Goal: Task Accomplishment & Management: Manage account settings

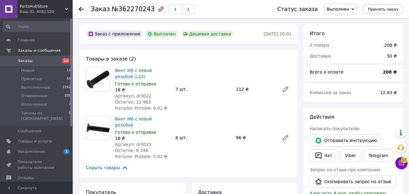
click at [137, 97] on div "Винт М5 с левой резьбой (L22) Готово к отправке 16 ₴ Артикул: dril022 Остаток: …" at bounding box center [143, 89] width 61 height 46
click at [140, 97] on span "Артикул: dril022" at bounding box center [133, 96] width 36 height 5
copy span "dril022"
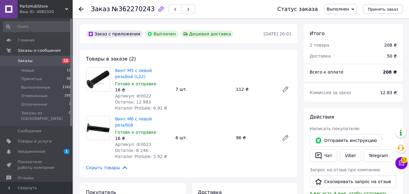
click at [141, 142] on span "Артикул: dril023" at bounding box center [133, 144] width 36 height 5
click at [140, 142] on span "Артикул: dril023" at bounding box center [133, 144] width 36 height 5
drag, startPoint x: 140, startPoint y: 140, endPoint x: 140, endPoint y: 137, distance: 3.5
click at [140, 142] on span "Артикул: dril023" at bounding box center [133, 144] width 36 height 5
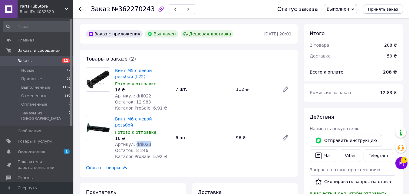
click at [140, 142] on span "Артикул: dril023" at bounding box center [133, 144] width 36 height 5
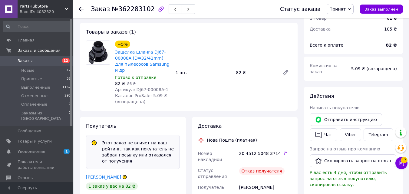
scroll to position [44, 0]
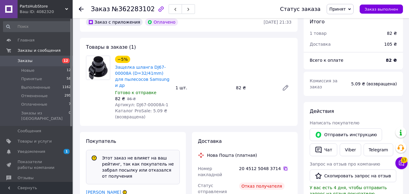
click at [283, 166] on icon at bounding box center [285, 168] width 5 height 5
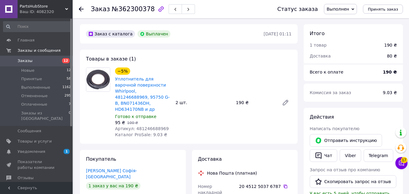
click at [140, 10] on span "№362300378" at bounding box center [133, 8] width 43 height 7
copy span "362300378"
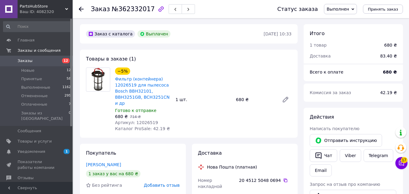
click at [133, 8] on span "№362332017" at bounding box center [133, 8] width 43 height 7
copy span "362332017"
click at [137, 123] on span "Артикул: 12026519" at bounding box center [136, 122] width 43 height 5
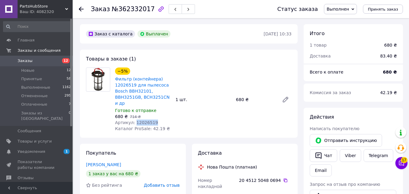
copy span "12026519"
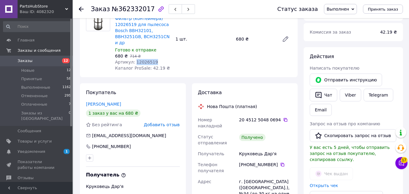
scroll to position [121, 0]
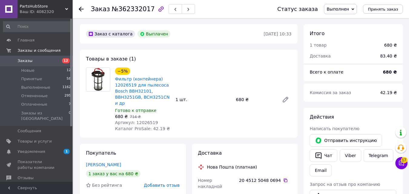
click at [125, 9] on span "№362332017" at bounding box center [133, 8] width 43 height 7
copy span "362332017"
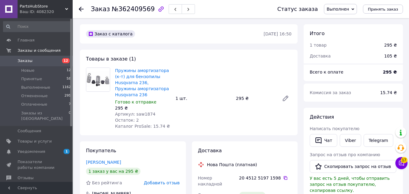
click at [120, 14] on div "Заказ №362409569" at bounding box center [143, 9] width 104 height 10
click at [121, 10] on span "№362409569" at bounding box center [133, 8] width 43 height 7
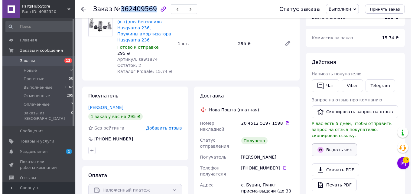
scroll to position [91, 0]
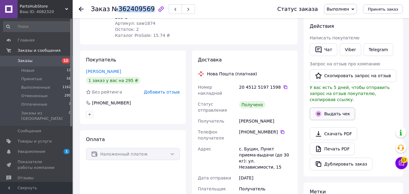
click at [326, 108] on button "Выдать чек" at bounding box center [332, 113] width 45 height 13
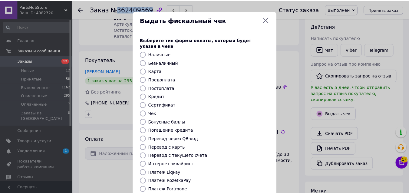
scroll to position [66, 0]
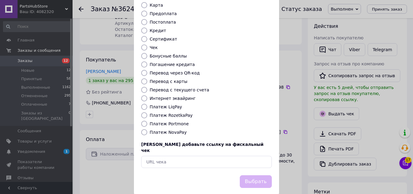
click at [160, 130] on label "Платеж NovaPay" at bounding box center [168, 132] width 37 height 5
click at [147, 129] on input "Платеж NovaPay" at bounding box center [144, 132] width 6 height 6
radio input "true"
click at [252, 175] on button "Выбрать" at bounding box center [256, 181] width 32 height 13
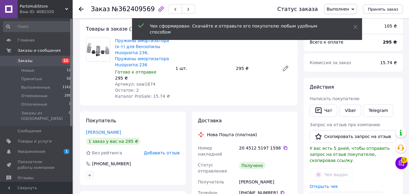
scroll to position [0, 0]
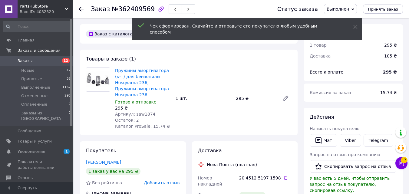
click at [136, 112] on span "Артикул: saw1874" at bounding box center [135, 114] width 41 height 5
copy span "saw1874"
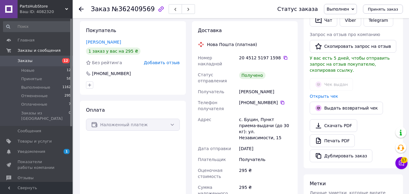
scroll to position [121, 0]
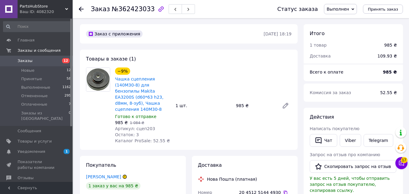
click at [145, 126] on span "Артикул: сцеп203" at bounding box center [135, 128] width 40 height 5
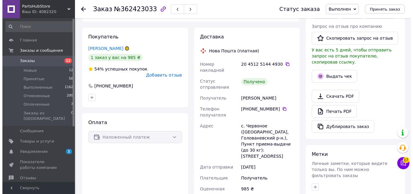
scroll to position [151, 0]
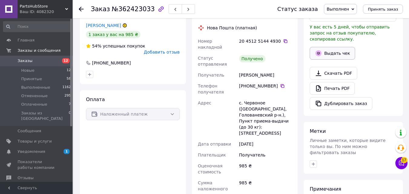
click at [335, 48] on button "Выдать чек" at bounding box center [332, 53] width 45 height 13
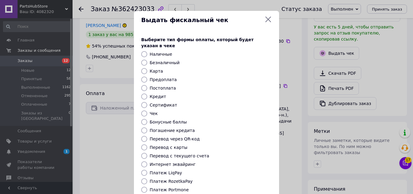
scroll to position [212, 0]
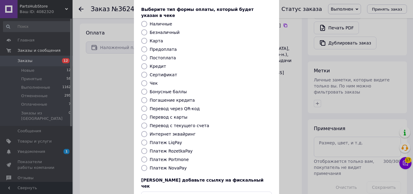
click at [174, 166] on label "Платеж NovaPay" at bounding box center [168, 168] width 37 height 5
click at [147, 165] on input "Платеж NovaPay" at bounding box center [144, 168] width 6 height 6
radio input "true"
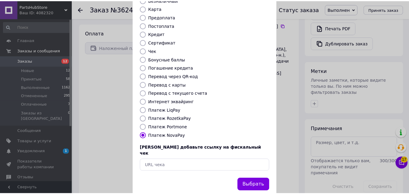
scroll to position [66, 0]
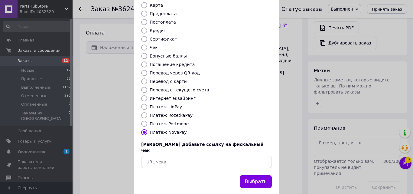
click at [255, 175] on button "Выбрать" at bounding box center [256, 181] width 32 height 13
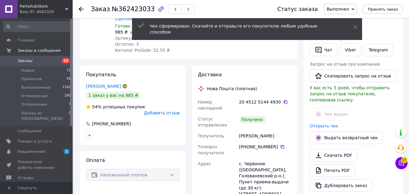
scroll to position [0, 0]
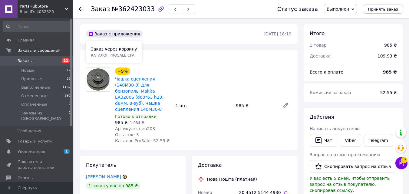
click at [135, 8] on span "№362423033" at bounding box center [133, 8] width 43 height 7
copy span "362423033"
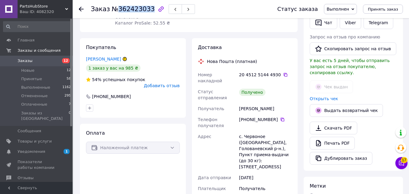
scroll to position [121, 0]
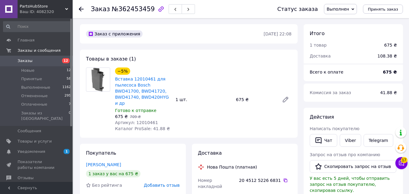
click at [128, 12] on span "№362453459" at bounding box center [133, 8] width 43 height 7
copy span "362453459"
click at [142, 120] on span "Артикул: 12010461" at bounding box center [136, 122] width 43 height 5
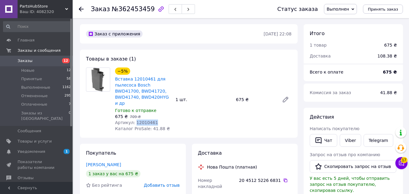
copy span "12010461"
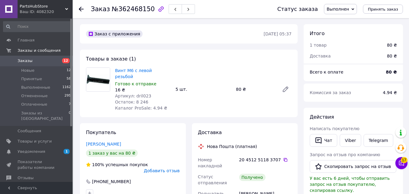
click at [143, 94] on span "Артикул: dril023" at bounding box center [133, 96] width 36 height 5
click at [134, 10] on span "№362468150" at bounding box center [133, 8] width 43 height 7
copy span "362468150"
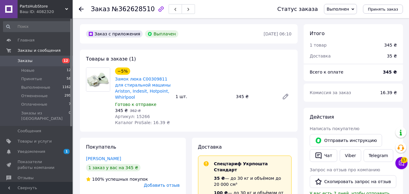
click at [131, 12] on span "№362628510" at bounding box center [133, 8] width 43 height 7
copy span "362628510"
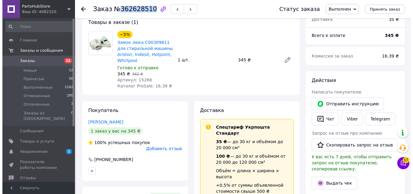
scroll to position [91, 0]
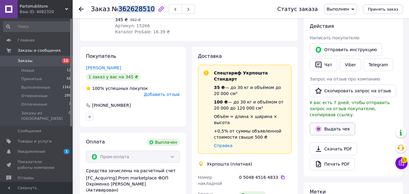
click at [338, 123] on button "Выдать чек" at bounding box center [332, 129] width 45 height 13
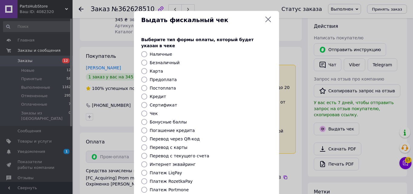
click at [164, 60] on label "Безналичный" at bounding box center [165, 62] width 30 height 5
click at [147, 60] on input "Безналичный" at bounding box center [144, 63] width 6 height 6
radio input "true"
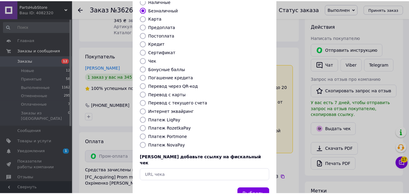
scroll to position [66, 0]
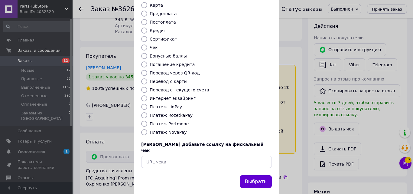
click at [253, 175] on button "Выбрать" at bounding box center [256, 181] width 32 height 13
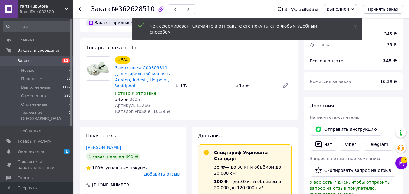
scroll to position [0, 0]
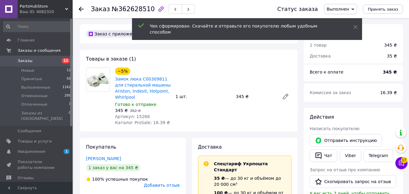
click at [141, 114] on span "Артикул: 15266" at bounding box center [132, 116] width 35 height 5
copy span "15266"
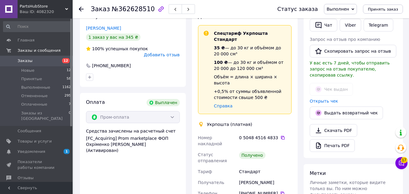
scroll to position [182, 0]
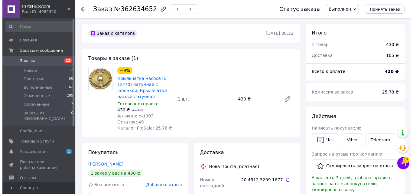
scroll to position [121, 0]
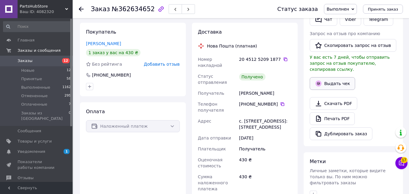
click at [334, 77] on button "Выдать чек" at bounding box center [332, 83] width 45 height 13
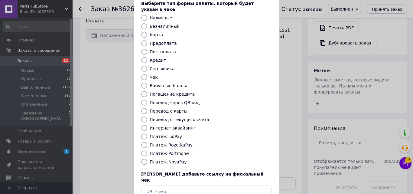
scroll to position [66, 0]
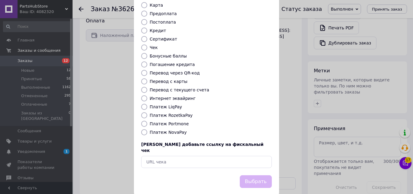
click at [163, 130] on label "Платеж NovaPay" at bounding box center [168, 132] width 37 height 5
click at [147, 129] on input "Платеж NovaPay" at bounding box center [144, 132] width 6 height 6
radio input "true"
click at [258, 175] on button "Выбрать" at bounding box center [256, 181] width 32 height 13
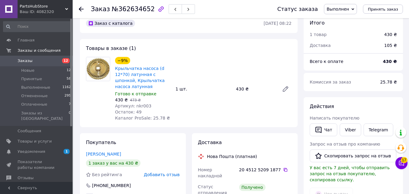
scroll to position [0, 0]
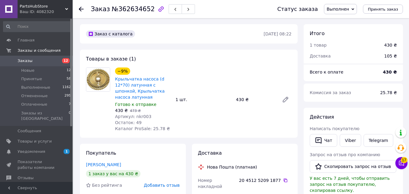
click at [143, 116] on span "Артикул: nkr003" at bounding box center [133, 116] width 36 height 5
copy span "nkr003"
click at [130, 11] on span "№362634652" at bounding box center [133, 8] width 43 height 7
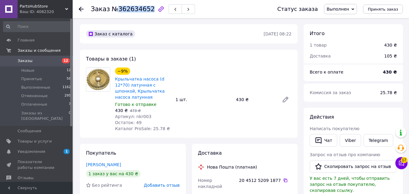
click at [130, 11] on span "№362634652" at bounding box center [133, 8] width 43 height 7
copy span "362634652"
click at [140, 117] on span "Артикул: nkr003" at bounding box center [133, 116] width 36 height 5
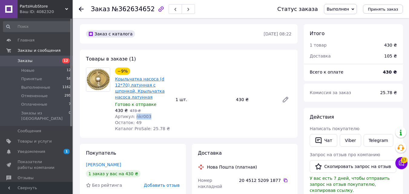
copy span "nkr003"
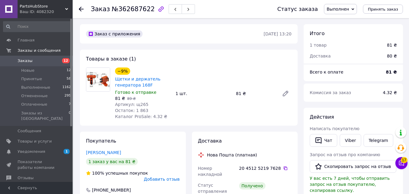
click at [127, 7] on span "№362687622" at bounding box center [133, 8] width 43 height 7
copy span "362687622"
click at [140, 103] on span "Артикул: щ265" at bounding box center [131, 104] width 33 height 5
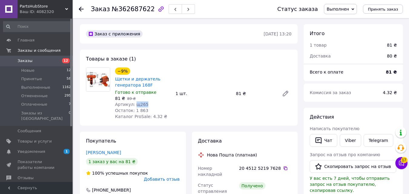
copy span "щ265"
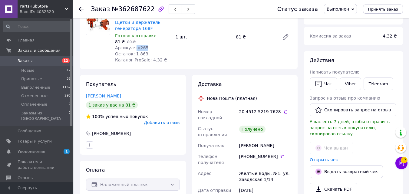
scroll to position [30, 0]
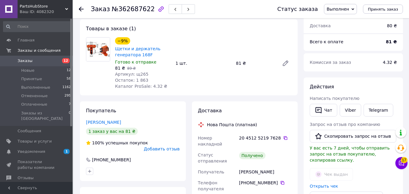
click at [120, 9] on span "№362687622" at bounding box center [133, 8] width 43 height 7
copy span "362687622"
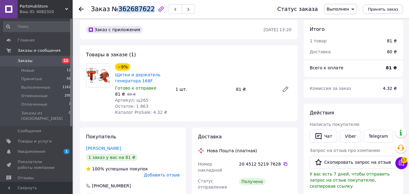
scroll to position [0, 0]
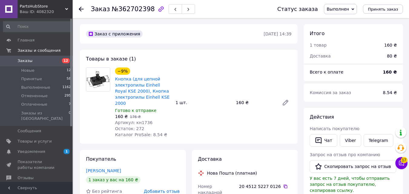
click at [137, 123] on span "Артикул: кн1736" at bounding box center [134, 122] width 38 height 5
copy span "кн1736"
click at [133, 10] on span "№362702398" at bounding box center [133, 8] width 43 height 7
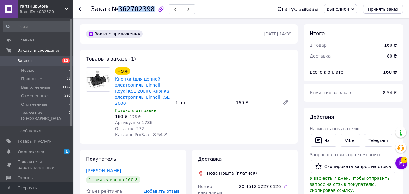
copy span "362702398"
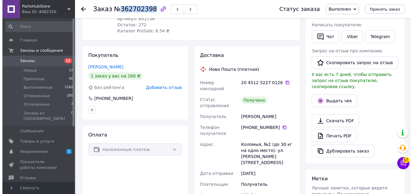
scroll to position [121, 0]
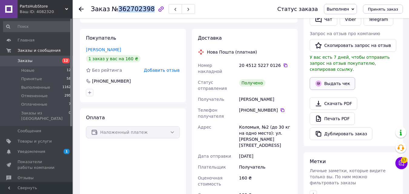
click at [326, 78] on button "Выдать чек" at bounding box center [332, 83] width 45 height 13
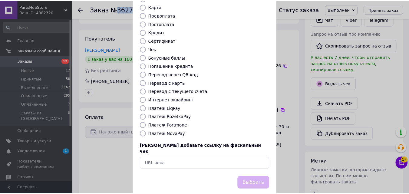
scroll to position [66, 0]
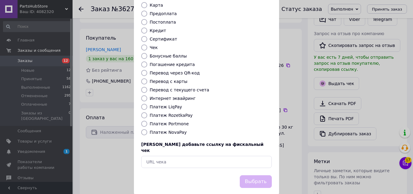
click at [169, 130] on label "Платеж NovaPay" at bounding box center [168, 132] width 37 height 5
click at [147, 129] on input "Платеж NovaPay" at bounding box center [144, 132] width 6 height 6
radio input "true"
click at [254, 174] on div "Выбрать" at bounding box center [256, 181] width 34 height 15
click at [254, 175] on button "Выбрать" at bounding box center [256, 181] width 32 height 13
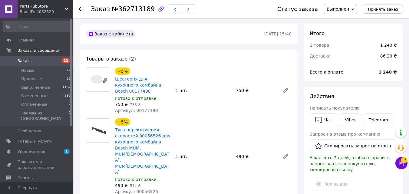
click at [136, 7] on span "№362713189" at bounding box center [133, 8] width 43 height 7
copy span "362713189"
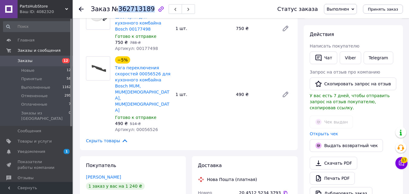
scroll to position [61, 0]
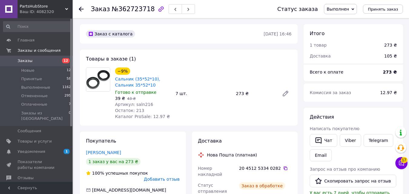
click at [143, 103] on span "Артикул: saln216" at bounding box center [134, 104] width 38 height 5
copy span "saln216"
click at [120, 11] on span "№362723718" at bounding box center [133, 8] width 43 height 7
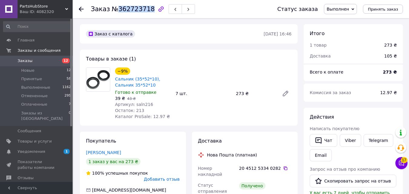
copy span "362723718"
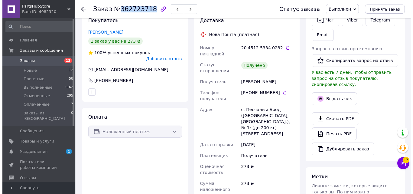
scroll to position [121, 0]
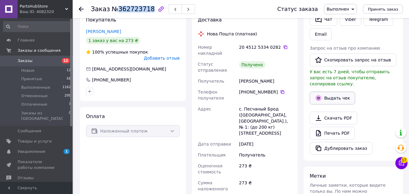
click at [328, 95] on button "Выдать чек" at bounding box center [332, 98] width 45 height 13
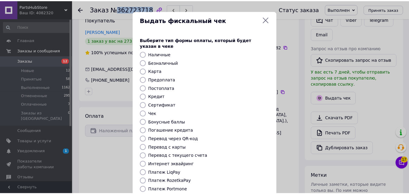
scroll to position [66, 0]
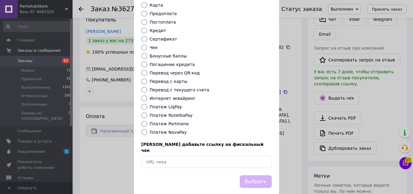
click at [173, 130] on label "Платеж NovaPay" at bounding box center [168, 132] width 37 height 5
click at [147, 129] on input "Платеж NovaPay" at bounding box center [144, 132] width 6 height 6
radio input "true"
click at [262, 175] on button "Выбрать" at bounding box center [256, 181] width 32 height 13
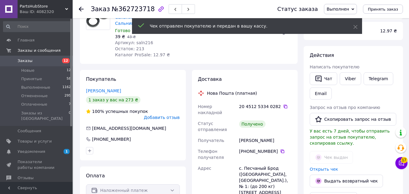
scroll to position [30, 0]
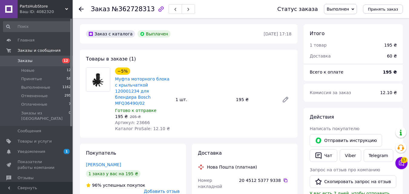
click at [135, 11] on span "№362728313" at bounding box center [133, 8] width 43 height 7
copy span "362728313"
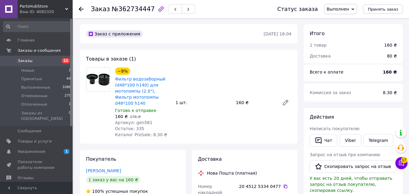
click at [145, 120] on span "Артикул: gen581" at bounding box center [134, 122] width 38 height 5
copy span "gen581"
click at [137, 8] on span "№362734447" at bounding box center [133, 8] width 43 height 7
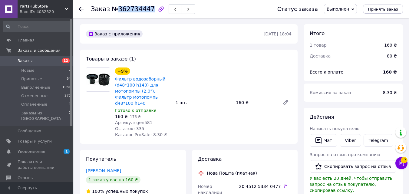
copy span "362734447"
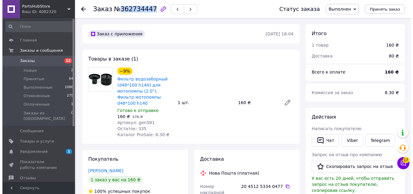
scroll to position [121, 0]
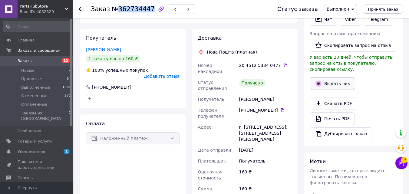
click at [327, 81] on button "Выдать чек" at bounding box center [332, 83] width 45 height 13
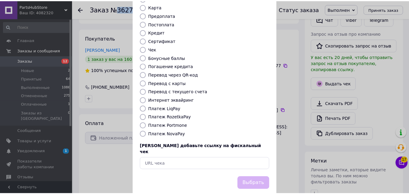
scroll to position [66, 0]
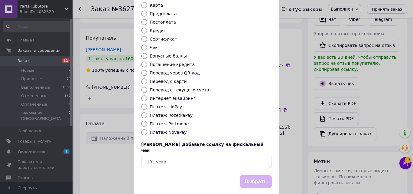
click at [166, 130] on label "Платеж NovaPay" at bounding box center [168, 132] width 37 height 5
click at [147, 129] on input "Платеж NovaPay" at bounding box center [144, 132] width 6 height 6
radio input "true"
click at [259, 175] on button "Выбрать" at bounding box center [256, 181] width 32 height 13
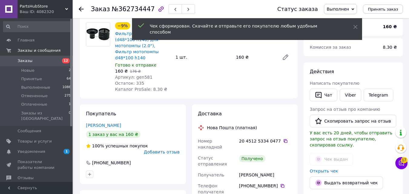
scroll to position [0, 0]
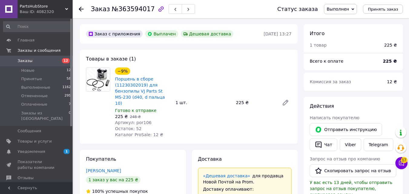
scroll to position [11, 0]
click at [139, 120] on span "Артикул: por106" at bounding box center [133, 122] width 37 height 5
copy span "por106"
click at [118, 15] on div "Заказ №363594017" at bounding box center [178, 9] width 174 height 18
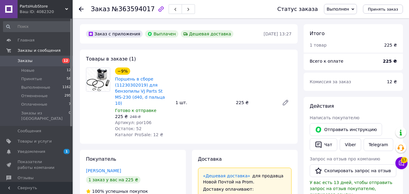
click at [120, 12] on span "№363594017" at bounding box center [133, 8] width 43 height 7
copy span "363594017"
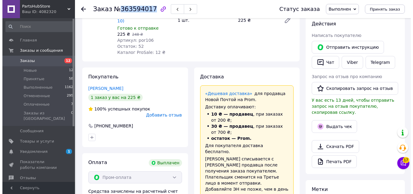
scroll to position [91, 0]
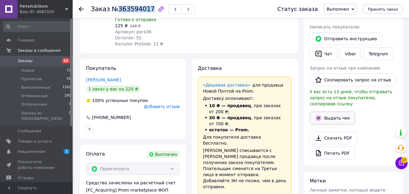
click at [333, 112] on button "Выдать чек" at bounding box center [332, 118] width 45 height 13
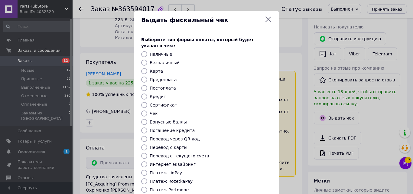
click at [155, 60] on label "Безналичный" at bounding box center [165, 62] width 30 height 5
click at [147, 60] on input "Безналичный" at bounding box center [144, 63] width 6 height 6
radio input "true"
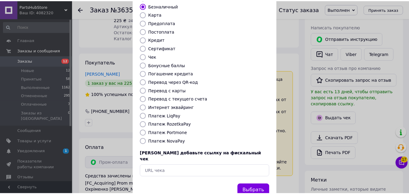
scroll to position [66, 0]
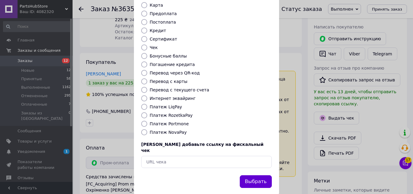
click at [259, 175] on button "Выбрать" at bounding box center [256, 181] width 32 height 13
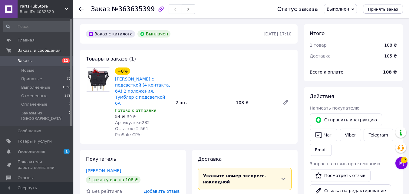
click at [136, 6] on span "№363635399" at bounding box center [133, 8] width 43 height 7
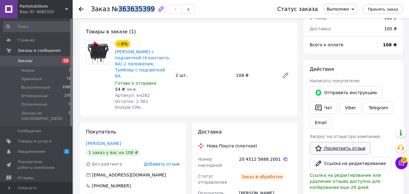
scroll to position [61, 0]
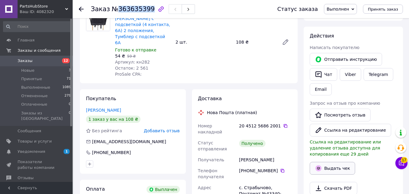
click at [334, 166] on button "Выдать чек" at bounding box center [332, 168] width 45 height 13
click at [327, 168] on button "Выдать чек" at bounding box center [332, 168] width 45 height 13
click at [327, 166] on button "Выдать чек" at bounding box center [332, 168] width 45 height 13
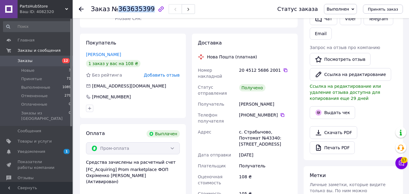
scroll to position [121, 0]
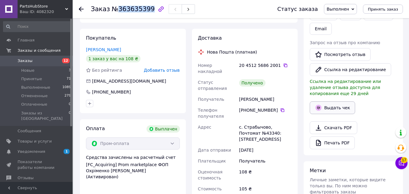
click at [336, 104] on button "Выдать чек" at bounding box center [332, 107] width 45 height 13
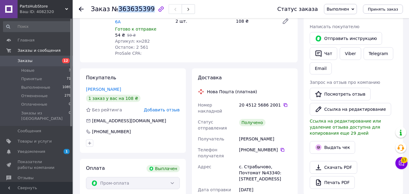
scroll to position [0, 0]
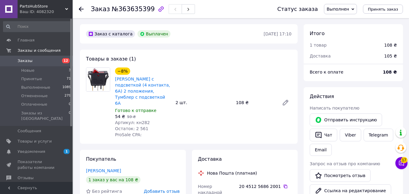
click at [135, 120] on span "Артикул: кн282" at bounding box center [132, 122] width 35 height 5
copy span "кн282"
click at [123, 7] on span "№363635399" at bounding box center [133, 8] width 43 height 7
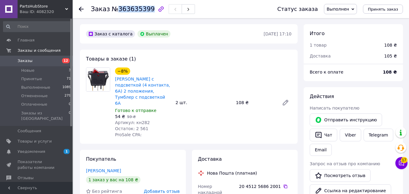
copy span "363635399"
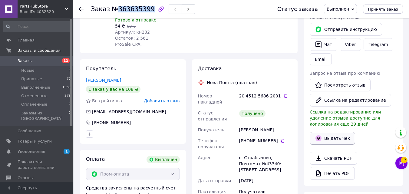
scroll to position [91, 0]
click at [332, 136] on button "Выдать чек" at bounding box center [332, 138] width 45 height 13
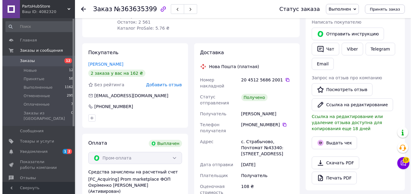
scroll to position [121, 0]
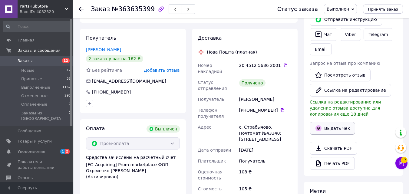
click at [330, 122] on button "Выдать чек" at bounding box center [332, 128] width 45 height 13
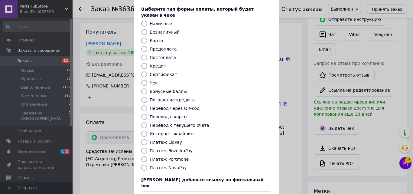
scroll to position [66, 0]
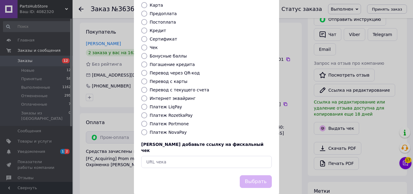
click at [161, 130] on label "Платеж NovaPay" at bounding box center [168, 132] width 37 height 5
click at [147, 129] on input "Платеж NovaPay" at bounding box center [144, 132] width 6 height 6
radio input "true"
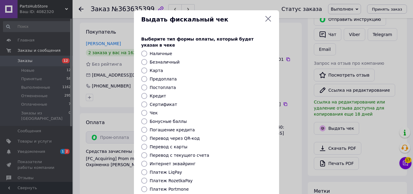
scroll to position [0, 0]
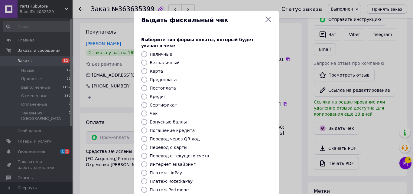
click at [142, 60] on input "Безналичный" at bounding box center [144, 63] width 6 height 6
radio input "true"
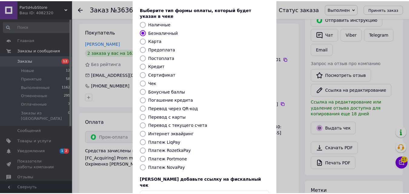
scroll to position [66, 0]
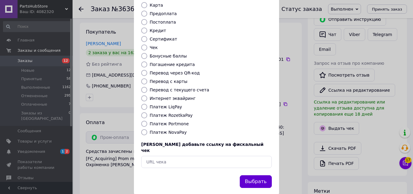
click at [255, 175] on button "Выбрать" at bounding box center [256, 181] width 32 height 13
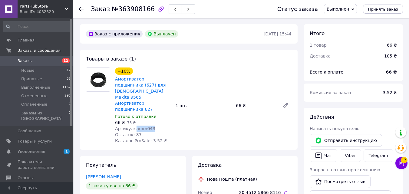
click at [134, 8] on span "№363908166" at bounding box center [133, 8] width 43 height 7
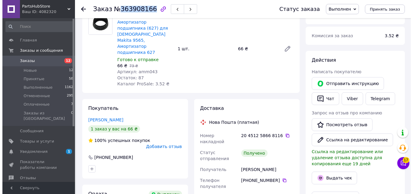
scroll to position [61, 0]
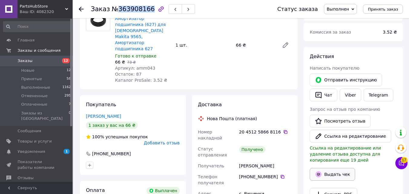
click at [336, 172] on button "Выдать чек" at bounding box center [332, 174] width 45 height 13
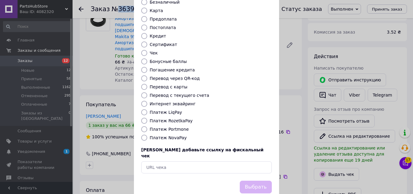
scroll to position [0, 0]
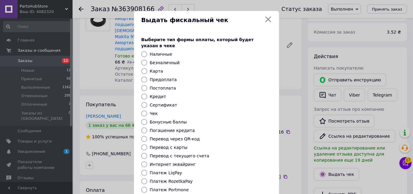
click at [143, 53] on div "Выберите тип формы оплаты, который будет указан в чеке Наличные Безналичный Кар…" at bounding box center [206, 135] width 145 height 212
click at [143, 60] on input "Безналичный" at bounding box center [144, 63] width 6 height 6
radio input "true"
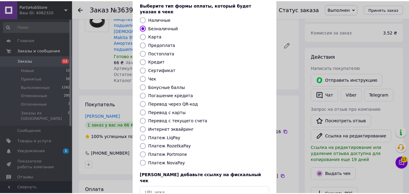
scroll to position [66, 0]
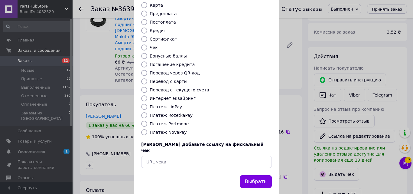
click at [258, 175] on button "Выбрать" at bounding box center [256, 181] width 32 height 13
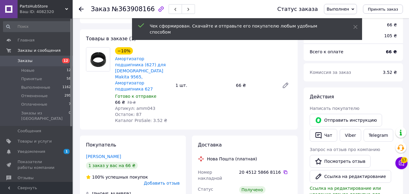
scroll to position [0, 0]
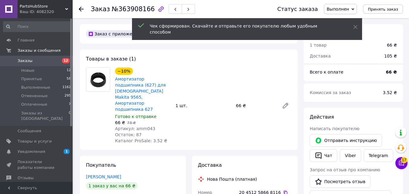
click at [127, 10] on span "№363908166" at bounding box center [133, 8] width 43 height 7
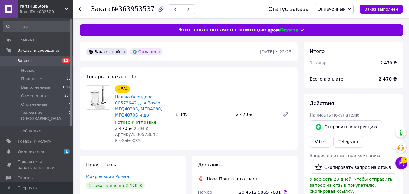
click at [127, 12] on span "№363953537" at bounding box center [133, 8] width 43 height 7
copy span "363953537"
click at [139, 132] on span "Артикул: 00573642" at bounding box center [136, 134] width 43 height 5
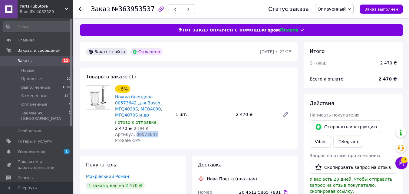
copy span "00573642"
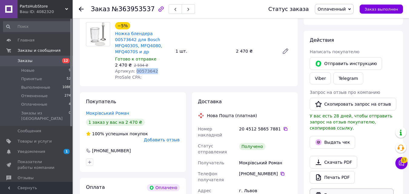
scroll to position [121, 0]
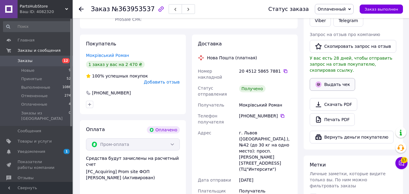
click at [326, 79] on button "Выдать чек" at bounding box center [332, 84] width 45 height 13
click at [333, 78] on button "Выдать чек" at bounding box center [332, 84] width 45 height 13
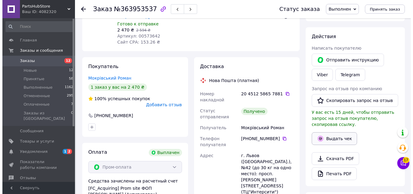
scroll to position [91, 0]
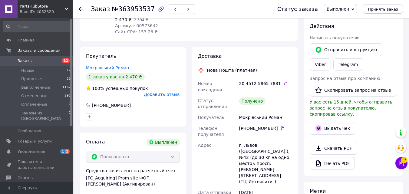
click at [331, 121] on div "Выдать чек" at bounding box center [353, 128] width 90 height 15
click at [332, 122] on button "Выдать чек" at bounding box center [332, 128] width 45 height 13
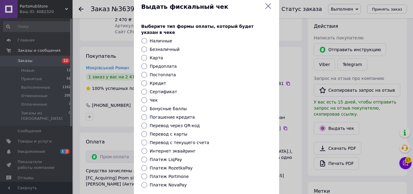
scroll to position [0, 0]
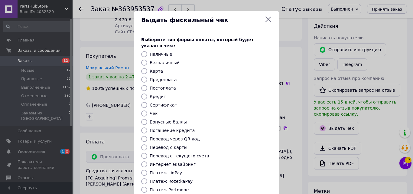
click at [153, 60] on label "Безналичный" at bounding box center [165, 62] width 30 height 5
click at [147, 60] on input "Безналичный" at bounding box center [144, 63] width 6 height 6
radio input "true"
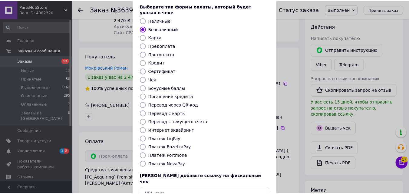
scroll to position [66, 0]
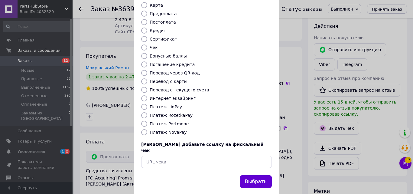
click at [264, 175] on button "Выбрать" at bounding box center [256, 181] width 32 height 13
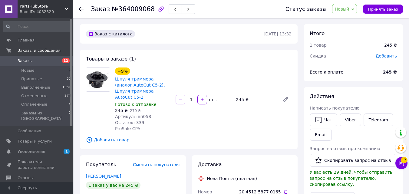
click at [126, 10] on span "№364009068" at bounding box center [133, 8] width 43 height 7
click at [139, 114] on span "Артикул: шп058" at bounding box center [133, 116] width 36 height 5
copy span "шп058"
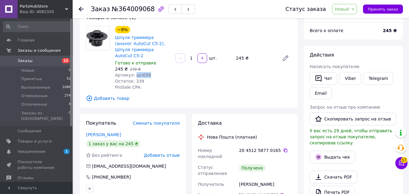
scroll to position [61, 0]
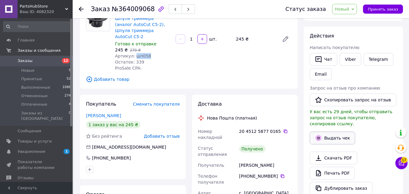
click at [331, 132] on button "Выдать чек" at bounding box center [332, 138] width 45 height 13
click at [327, 132] on button "Выдать чек" at bounding box center [332, 138] width 45 height 13
click at [353, 130] on div "Выдать чек" at bounding box center [353, 137] width 90 height 15
click at [345, 132] on button "Выдать чек" at bounding box center [332, 138] width 45 height 13
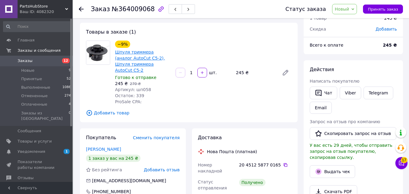
scroll to position [0, 0]
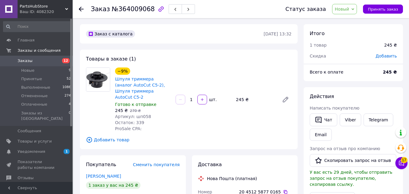
click at [124, 10] on span "№364009068" at bounding box center [133, 8] width 43 height 7
copy span "364009068"
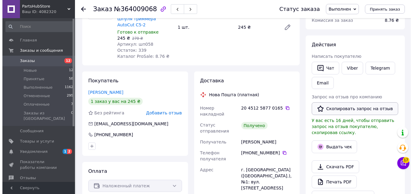
scroll to position [91, 0]
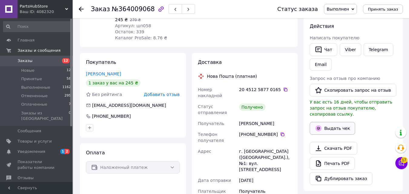
click at [334, 122] on button "Выдать чек" at bounding box center [332, 128] width 45 height 13
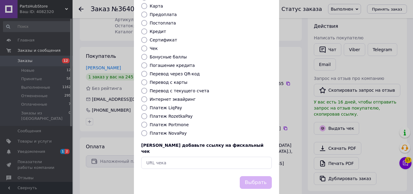
scroll to position [66, 0]
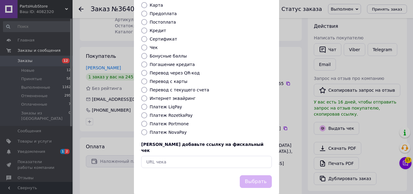
click at [169, 130] on label "Платеж NovaPay" at bounding box center [168, 132] width 37 height 5
click at [147, 129] on input "Платеж NovaPay" at bounding box center [144, 132] width 6 height 6
radio input "true"
click at [260, 175] on button "Выбрать" at bounding box center [256, 181] width 32 height 13
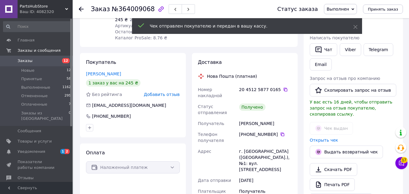
scroll to position [0, 0]
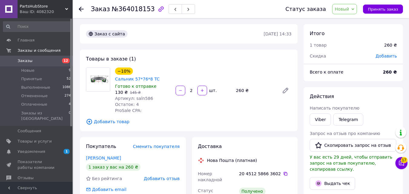
click at [136, 96] on span "Артикул: saln586" at bounding box center [134, 98] width 38 height 5
copy span "saln586"
click at [124, 12] on span "№364018153" at bounding box center [133, 8] width 43 height 7
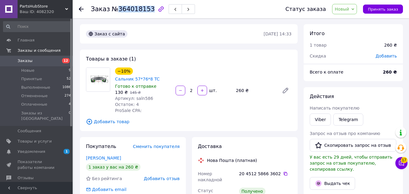
copy span "364018153"
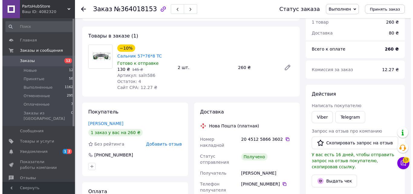
scroll to position [91, 0]
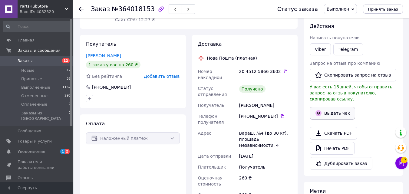
click at [339, 107] on button "Выдать чек" at bounding box center [332, 113] width 45 height 13
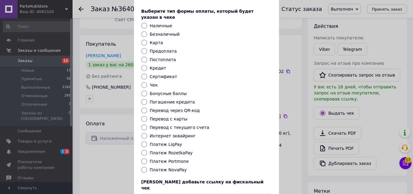
scroll to position [66, 0]
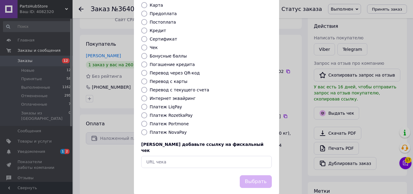
click at [161, 130] on label "Платеж NovaPay" at bounding box center [168, 132] width 37 height 5
click at [147, 129] on input "Платеж NovaPay" at bounding box center [144, 132] width 6 height 6
radio input "true"
click at [256, 175] on button "Выбрать" at bounding box center [256, 181] width 32 height 13
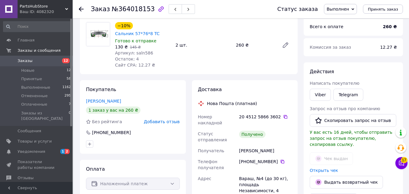
scroll to position [0, 0]
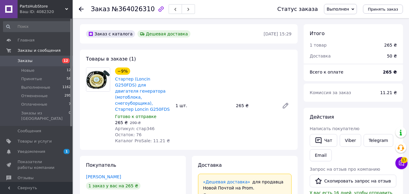
click at [143, 126] on span "Артикул: стар346" at bounding box center [135, 128] width 40 height 5
copy span "стар346"
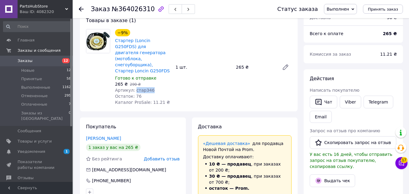
scroll to position [30, 0]
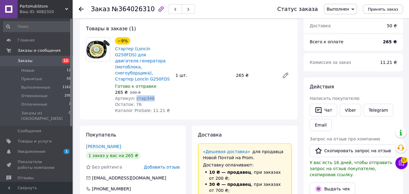
click at [128, 11] on span "№364026310" at bounding box center [133, 8] width 43 height 7
copy span "364026310"
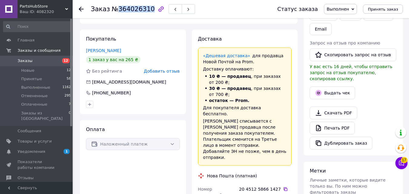
scroll to position [151, 0]
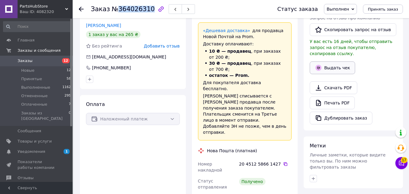
click at [333, 61] on button "Выдать чек" at bounding box center [332, 67] width 45 height 13
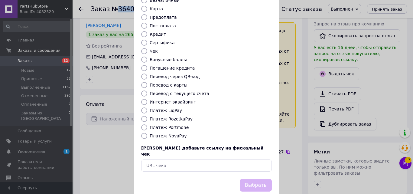
scroll to position [66, 0]
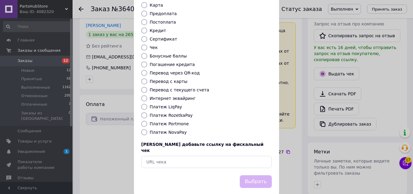
click at [164, 130] on label "Платеж NovaPay" at bounding box center [168, 132] width 37 height 5
click at [147, 129] on input "Платеж NovaPay" at bounding box center [144, 132] width 6 height 6
radio input "true"
click at [261, 175] on button "Выбрать" at bounding box center [256, 181] width 32 height 13
click at [259, 174] on div "Выбрать" at bounding box center [256, 181] width 34 height 15
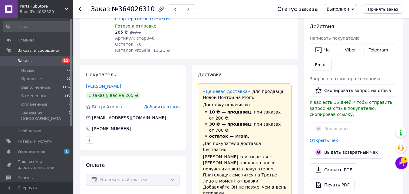
scroll to position [91, 0]
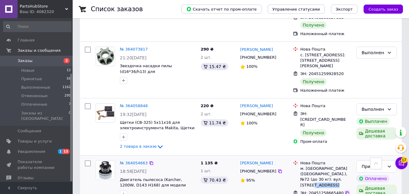
click at [345, 191] on icon at bounding box center [347, 193] width 5 height 5
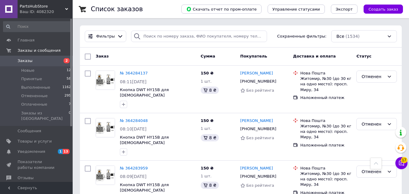
scroll to position [5485, 0]
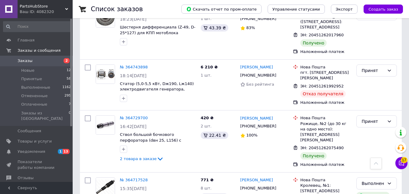
scroll to position [4535, 0]
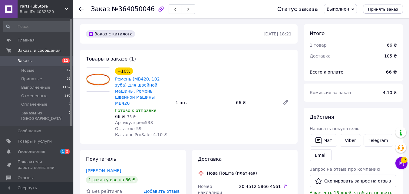
click at [144, 120] on span "Артикул: рем533" at bounding box center [134, 122] width 38 height 5
click at [123, 7] on span "№364050046" at bounding box center [133, 8] width 43 height 7
copy span "364050046"
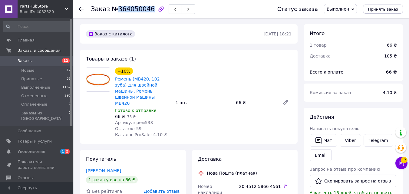
copy span "364050046"
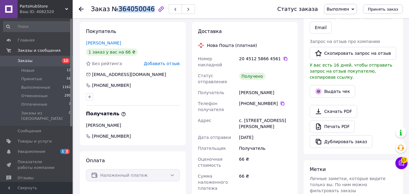
scroll to position [182, 0]
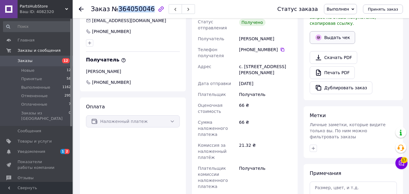
click at [333, 32] on button "Выдать чек" at bounding box center [332, 37] width 45 height 13
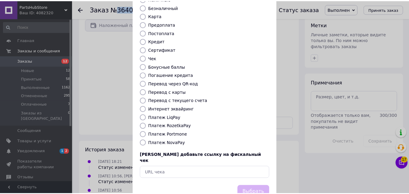
scroll to position [66, 0]
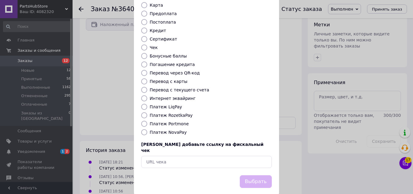
click at [174, 130] on label "Платеж NovaPay" at bounding box center [168, 132] width 37 height 5
click at [147, 129] on input "Платеж NovaPay" at bounding box center [144, 132] width 6 height 6
radio input "true"
click at [266, 175] on button "Выбрать" at bounding box center [256, 181] width 32 height 13
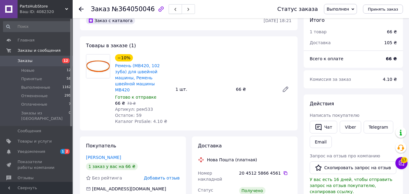
scroll to position [0, 0]
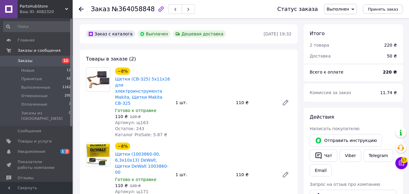
scroll to position [40, 0]
click at [137, 120] on span "Артикул: щ163" at bounding box center [131, 122] width 33 height 5
click at [120, 5] on span "№364058848" at bounding box center [133, 8] width 43 height 7
click at [132, 9] on span "№364058848" at bounding box center [133, 8] width 43 height 7
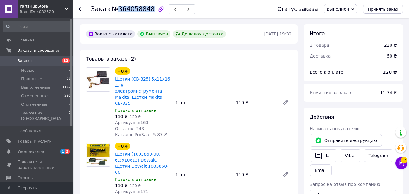
copy span "364058848"
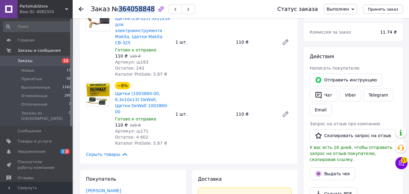
scroll to position [0, 0]
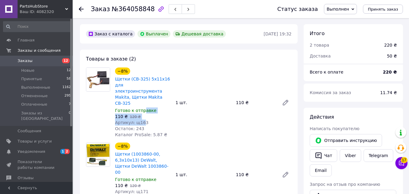
click at [140, 110] on div "−8% Щетки (CB-325) 5х11х16 для электроинструмента Makita, Щетки Makita CB-325 Г…" at bounding box center [143, 102] width 61 height 73
click at [140, 120] on span "Артикул: щ163" at bounding box center [131, 122] width 33 height 5
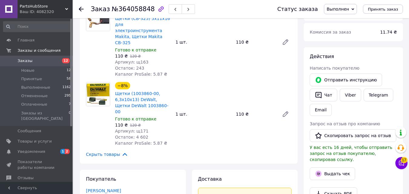
click at [140, 129] on span "Артикул: щ171" at bounding box center [131, 131] width 33 height 5
copy span "щ171"
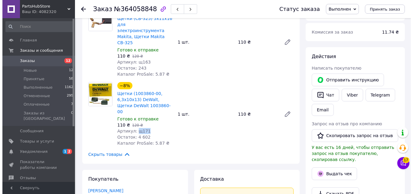
scroll to position [91, 0]
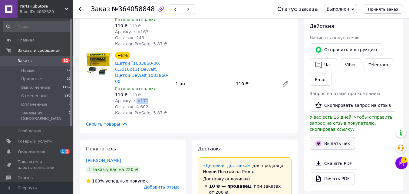
click at [336, 137] on button "Выдать чек" at bounding box center [332, 143] width 45 height 13
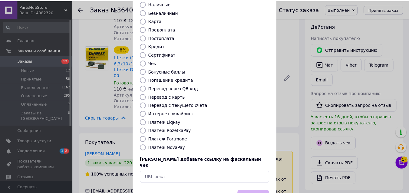
scroll to position [66, 0]
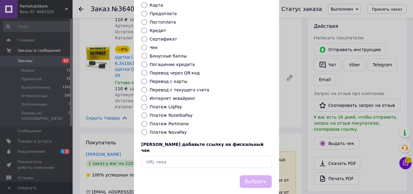
click at [283, 78] on div "Выдать фискальный чек Выберите тип формы оплаты, который будет указан в чеке На…" at bounding box center [206, 70] width 413 height 272
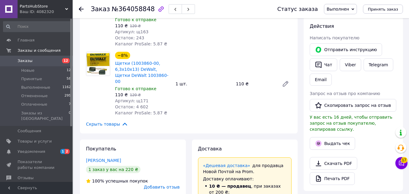
scroll to position [151, 0]
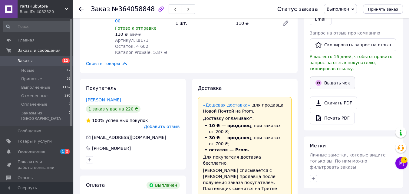
click at [336, 77] on button "Выдать чек" at bounding box center [332, 83] width 45 height 13
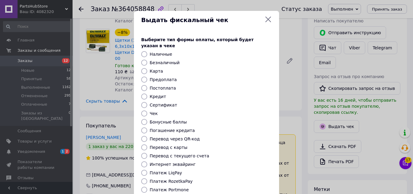
scroll to position [91, 0]
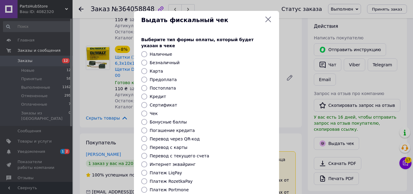
click at [161, 60] on label "Безналичный" at bounding box center [165, 62] width 30 height 5
click at [147, 60] on input "Безналичный" at bounding box center [144, 63] width 6 height 6
radio input "true"
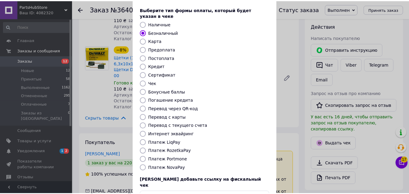
scroll to position [66, 0]
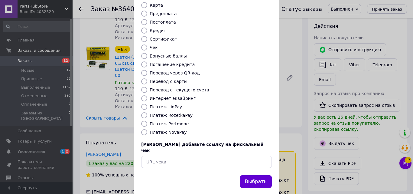
click at [249, 175] on button "Выбрать" at bounding box center [256, 181] width 32 height 13
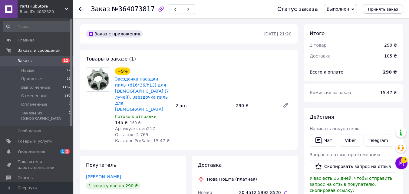
scroll to position [30, 0]
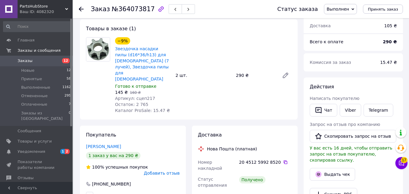
drag, startPoint x: 231, startPoint y: 139, endPoint x: 187, endPoint y: 86, distance: 68.8
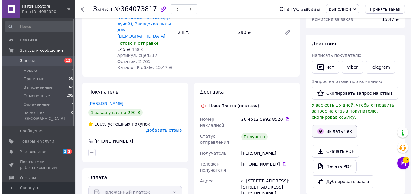
scroll to position [91, 0]
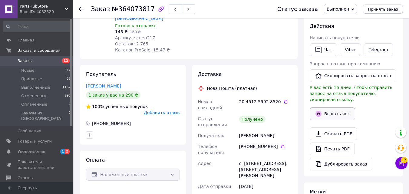
click at [344, 108] on button "Выдать чек" at bounding box center [332, 113] width 45 height 13
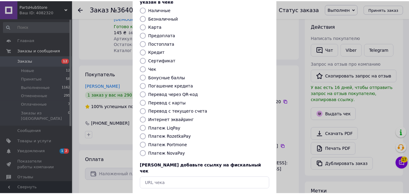
scroll to position [61, 0]
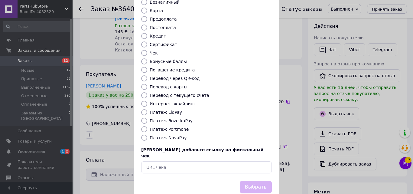
click at [163, 128] on div "Выберите тип формы оплаты, который будет указан в чеке Наличные Безналичный Кар…" at bounding box center [206, 75] width 145 height 212
click at [163, 135] on label "Платеж NovaPay" at bounding box center [168, 137] width 37 height 5
click at [147, 135] on input "Платеж NovaPay" at bounding box center [144, 138] width 6 height 6
radio input "true"
click at [254, 181] on button "Выбрать" at bounding box center [256, 187] width 32 height 13
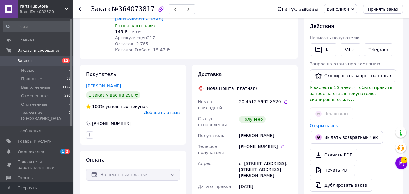
click at [137, 12] on span "№364073817" at bounding box center [133, 8] width 43 height 7
copy span "364073817"
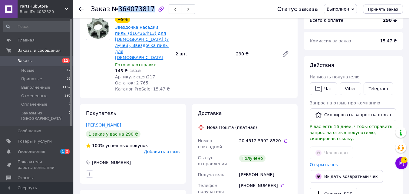
scroll to position [0, 0]
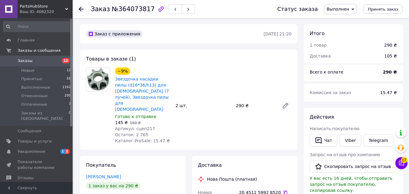
click at [146, 126] on span "Артикул: сцеп217" at bounding box center [135, 128] width 40 height 5
copy span "сцеп217"
click at [129, 11] on span "№364073817" at bounding box center [133, 8] width 43 height 7
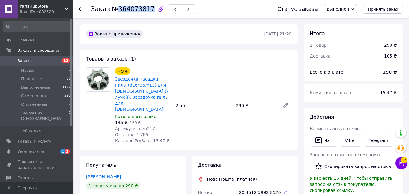
copy span "364073817"
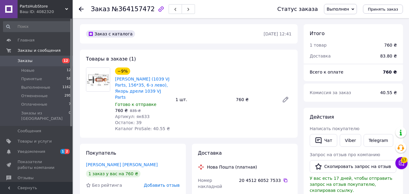
click at [140, 114] on span "Артикул: як633" at bounding box center [132, 116] width 34 height 5
copy span "як633"
click at [121, 8] on span "№364157472" at bounding box center [133, 8] width 43 height 7
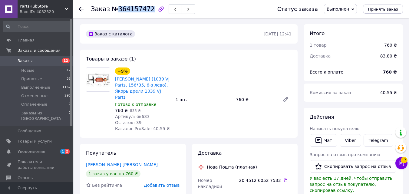
copy span "364157472"
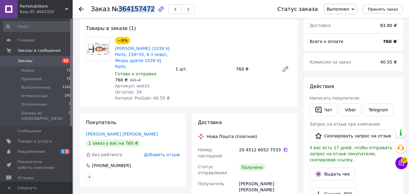
scroll to position [30, 0]
click at [129, 10] on span "№364157472" at bounding box center [133, 8] width 43 height 7
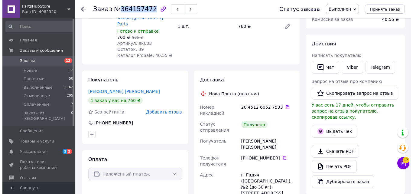
scroll to position [151, 0]
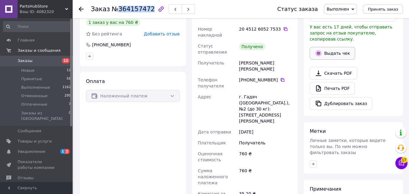
click at [334, 48] on button "Выдать чек" at bounding box center [332, 53] width 45 height 13
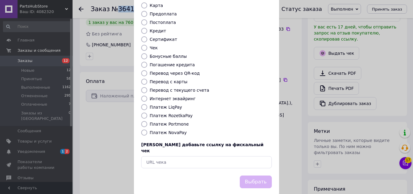
scroll to position [66, 0]
click at [178, 123] on div "Выберите тип формы оплаты, который будет указан в чеке Наличные Безналичный Кар…" at bounding box center [206, 69] width 145 height 212
click at [172, 130] on label "Платеж NovaPay" at bounding box center [168, 132] width 37 height 5
click at [147, 129] on input "Платеж NovaPay" at bounding box center [144, 132] width 6 height 6
radio input "true"
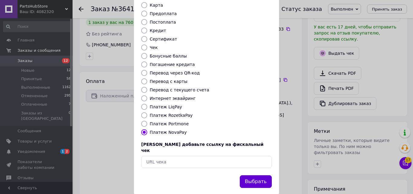
click at [259, 175] on button "Выбрать" at bounding box center [256, 181] width 32 height 13
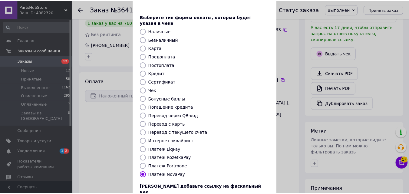
scroll to position [0, 0]
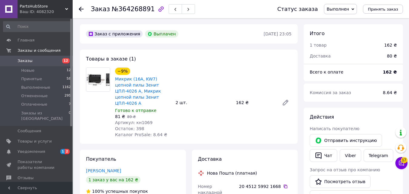
click at [142, 120] on span "Артикул: кн1069" at bounding box center [134, 122] width 38 height 5
click at [135, 14] on div "Заказ №364268891" at bounding box center [143, 9] width 104 height 10
click at [134, 11] on span "№364268891" at bounding box center [133, 8] width 43 height 7
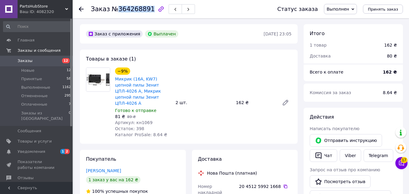
click at [134, 11] on span "№364268891" at bounding box center [133, 8] width 43 height 7
copy span "364268891"
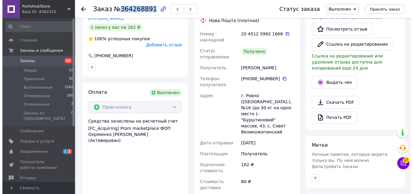
scroll to position [151, 0]
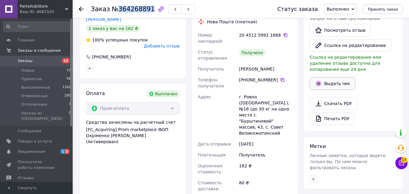
click at [328, 81] on button "Выдать чек" at bounding box center [332, 83] width 45 height 13
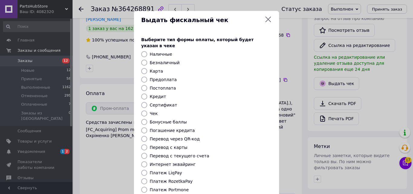
click at [169, 60] on label "Безналичный" at bounding box center [165, 62] width 30 height 5
click at [147, 60] on input "Безналичный" at bounding box center [144, 63] width 6 height 6
radio input "true"
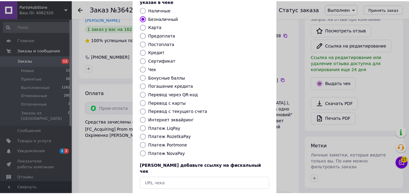
scroll to position [66, 0]
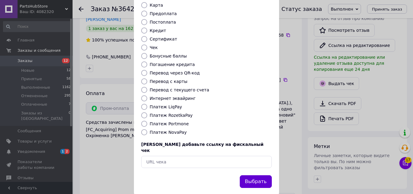
click at [254, 175] on button "Выбрать" at bounding box center [256, 181] width 32 height 13
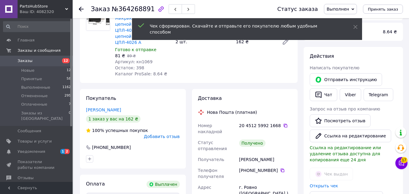
scroll to position [61, 0]
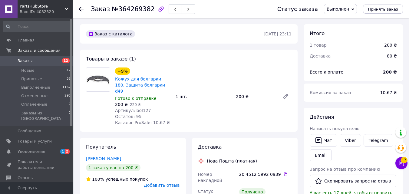
click at [129, 9] on span "№364269382" at bounding box center [133, 8] width 43 height 7
click at [143, 108] on span "Артикул: bol127" at bounding box center [133, 110] width 36 height 5
copy span "bol127"
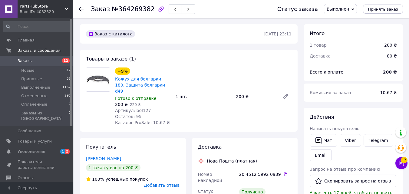
click at [133, 11] on span "№364269382" at bounding box center [133, 8] width 43 height 7
copy span "364269382"
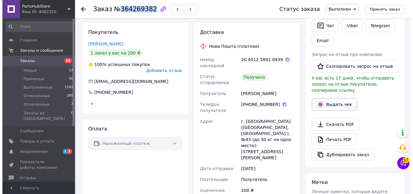
scroll to position [121, 0]
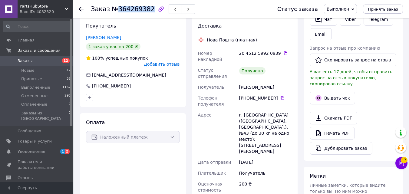
click at [332, 92] on button "Выдать чек" at bounding box center [332, 98] width 45 height 13
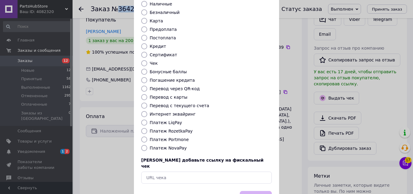
scroll to position [61, 0]
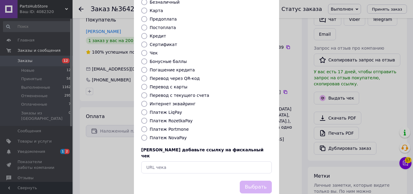
drag, startPoint x: 173, startPoint y: 137, endPoint x: 173, endPoint y: 131, distance: 6.1
click at [173, 137] on div "Выберите тип формы оплаты, который будет указан в чеке Наличные Безналичный Кар…" at bounding box center [206, 75] width 145 height 212
click at [173, 135] on label "Платеж NovaPay" at bounding box center [168, 137] width 37 height 5
click at [147, 135] on input "Платеж NovaPay" at bounding box center [144, 138] width 6 height 6
radio input "true"
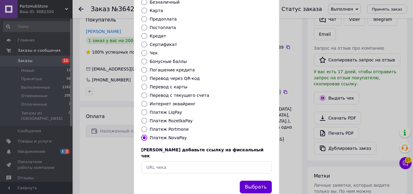
click at [244, 181] on button "Выбрать" at bounding box center [256, 187] width 32 height 13
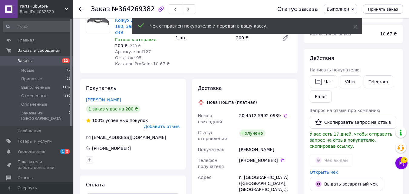
scroll to position [0, 0]
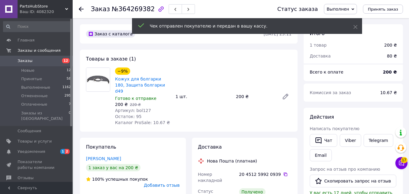
drag, startPoint x: 129, startPoint y: 3, endPoint x: 128, endPoint y: 6, distance: 3.7
click at [128, 3] on div "Заказ №364269382" at bounding box center [178, 9] width 174 height 18
click at [128, 8] on span "№364269382" at bounding box center [133, 8] width 43 height 7
copy span "364269382"
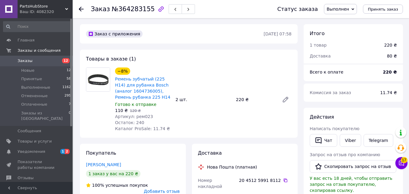
click at [136, 11] on span "№364283155" at bounding box center [133, 8] width 43 height 7
click at [141, 117] on span "Артикул: рем023" at bounding box center [134, 116] width 38 height 5
copy span "рем023"
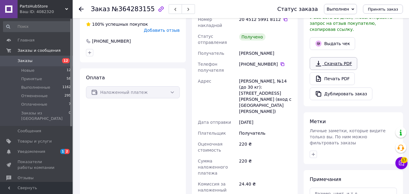
scroll to position [151, 0]
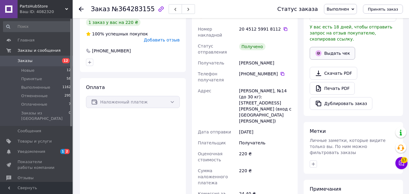
click at [320, 50] on icon "button" at bounding box center [318, 53] width 7 height 7
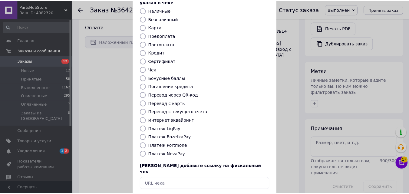
scroll to position [66, 0]
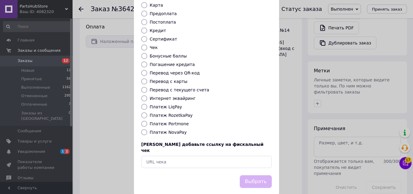
click at [175, 130] on label "Платеж NovaPay" at bounding box center [168, 132] width 37 height 5
click at [147, 129] on input "Платеж NovaPay" at bounding box center [144, 132] width 6 height 6
radio input "true"
click at [258, 175] on button "Выбрать" at bounding box center [256, 181] width 32 height 13
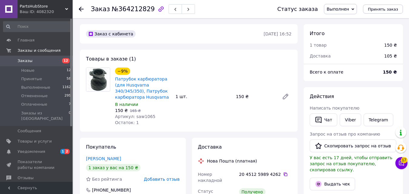
click at [132, 8] on span "№364212829" at bounding box center [133, 8] width 43 height 7
copy span "364212829"
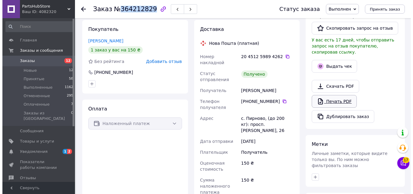
scroll to position [151, 0]
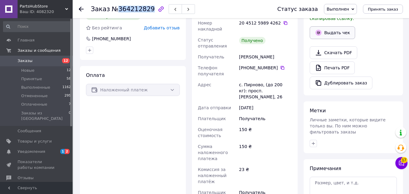
click at [328, 26] on button "Выдать чек" at bounding box center [332, 32] width 45 height 13
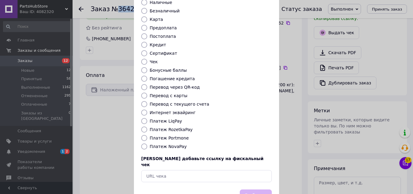
scroll to position [66, 0]
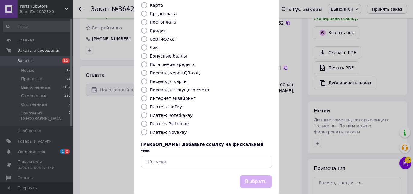
click at [172, 130] on label "Платеж NovaPay" at bounding box center [168, 132] width 37 height 5
click at [147, 129] on input "Платеж NovaPay" at bounding box center [144, 132] width 6 height 6
radio input "true"
click at [256, 175] on button "Выбрать" at bounding box center [256, 181] width 32 height 13
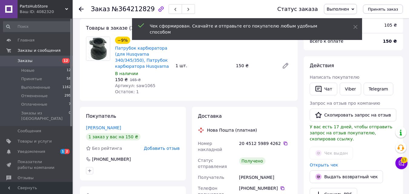
scroll to position [0, 0]
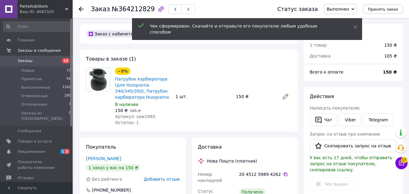
click at [139, 117] on span "Артикул: saw1065" at bounding box center [135, 116] width 41 height 5
copy span "saw1065"
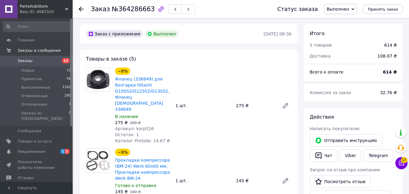
click at [138, 126] on span "Артикул: korp526" at bounding box center [134, 128] width 39 height 5
copy span "korp526"
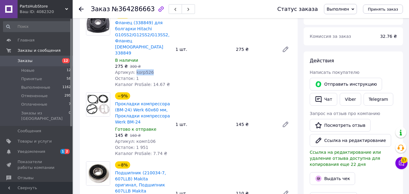
scroll to position [61, 0]
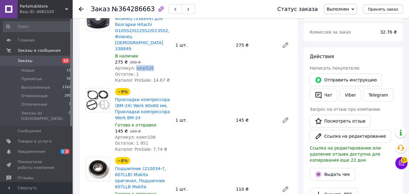
click at [144, 135] on span "Артикул: комп106" at bounding box center [135, 137] width 41 height 5
copy span "комп106"
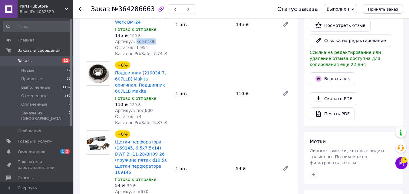
scroll to position [182, 0]
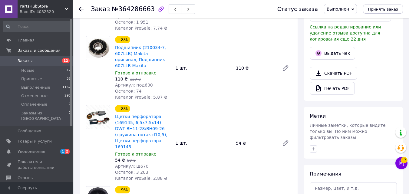
click at [141, 83] on span "Артикул: под600" at bounding box center [134, 85] width 38 height 5
copy span "под600"
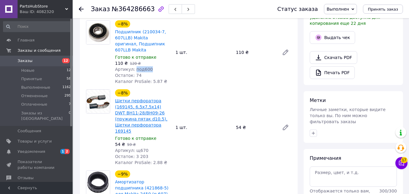
scroll to position [212, 0]
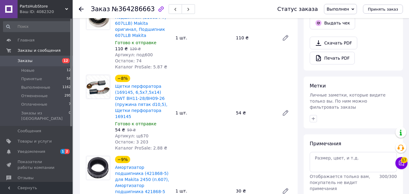
click at [138, 133] on span "Артикул: щ670" at bounding box center [131, 135] width 33 height 5
copy span "щ670"
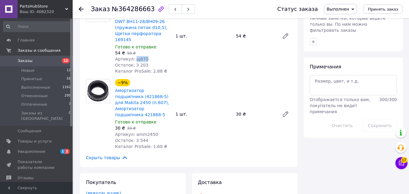
scroll to position [303, 0]
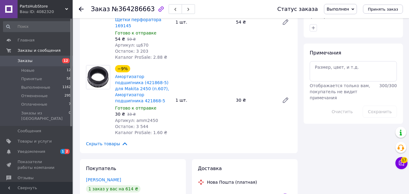
click at [147, 118] on span "Артикул: amm2450" at bounding box center [136, 120] width 43 height 5
copy span "amm2450"
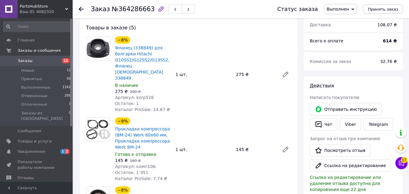
scroll to position [0, 0]
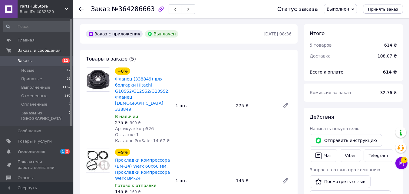
click at [137, 9] on span "№364286663" at bounding box center [133, 8] width 43 height 7
copy span "364286663"
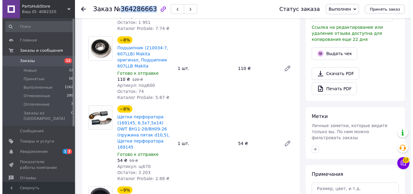
scroll to position [182, 0]
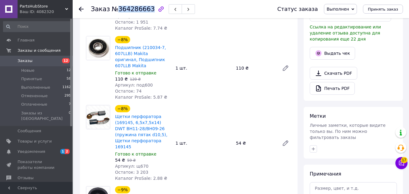
click at [335, 54] on button "Выдать чек" at bounding box center [332, 53] width 45 height 13
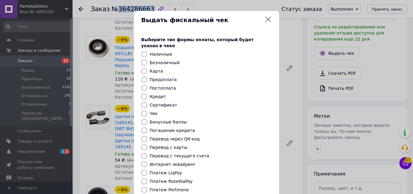
click at [145, 60] on input "Безналичный" at bounding box center [144, 63] width 6 height 6
radio input "true"
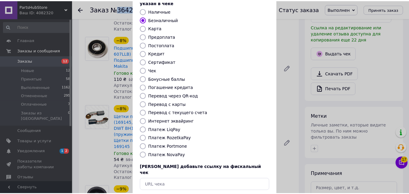
scroll to position [66, 0]
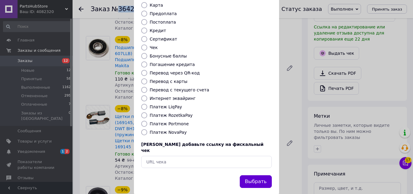
click at [247, 175] on button "Выбрать" at bounding box center [256, 181] width 32 height 13
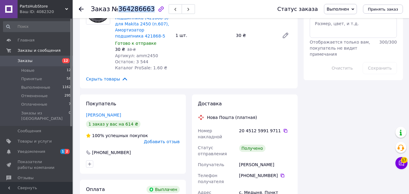
scroll to position [393, 0]
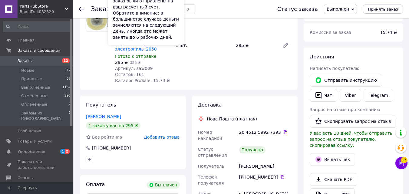
scroll to position [61, 0]
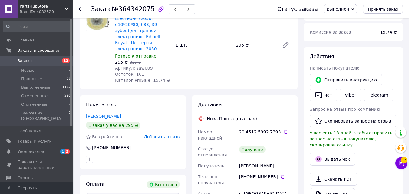
click at [142, 66] on span "Артикул: saw009" at bounding box center [134, 68] width 38 height 5
copy span "saw009"
click at [126, 12] on span "№364342075" at bounding box center [133, 8] width 43 height 7
click at [126, 11] on span "№364342075" at bounding box center [133, 8] width 43 height 7
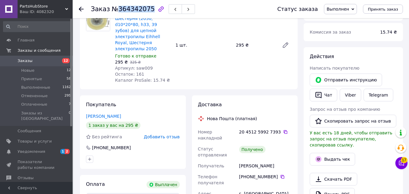
copy span "364342075"
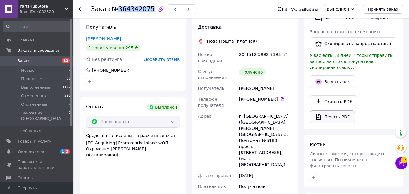
scroll to position [151, 0]
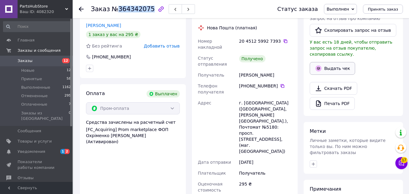
click at [327, 62] on button "Выдать чек" at bounding box center [332, 68] width 45 height 13
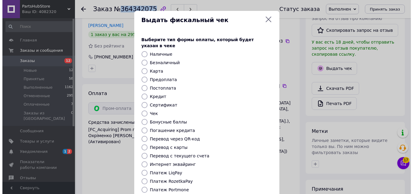
scroll to position [145, 0]
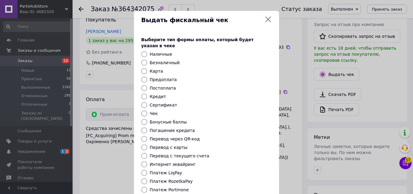
click at [158, 60] on label "Безналичный" at bounding box center [165, 62] width 30 height 5
click at [147, 60] on input "Безналичный" at bounding box center [144, 63] width 6 height 6
radio input "true"
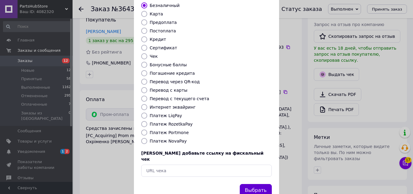
scroll to position [66, 0]
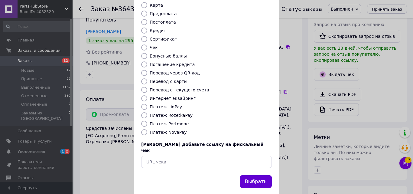
click at [264, 175] on button "Выбрать" at bounding box center [256, 181] width 32 height 13
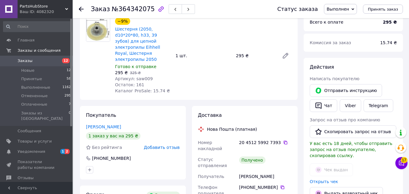
scroll to position [0, 0]
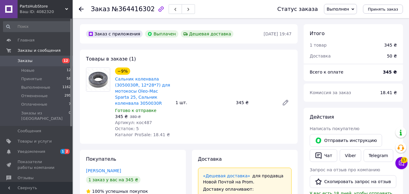
scroll to position [54, 0]
click at [144, 123] on span "Артикул: кос487" at bounding box center [133, 122] width 37 height 5
copy span "кос487"
click at [134, 9] on span "№364416302" at bounding box center [133, 8] width 43 height 7
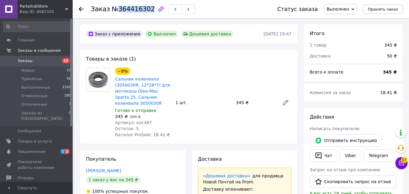
click at [134, 9] on span "№364416302" at bounding box center [133, 8] width 43 height 7
copy span "364416302"
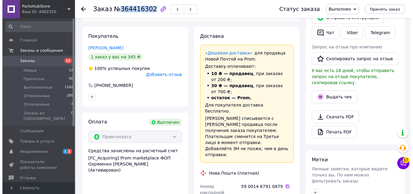
scroll to position [121, 0]
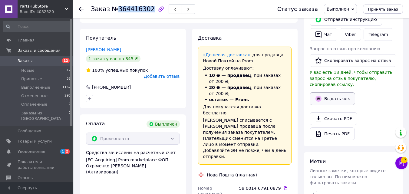
click at [332, 94] on button "Выдать чек" at bounding box center [332, 98] width 45 height 13
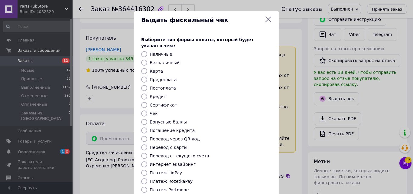
click at [156, 60] on label "Безналичный" at bounding box center [165, 62] width 30 height 5
click at [147, 60] on input "Безналичный" at bounding box center [144, 63] width 6 height 6
radio input "true"
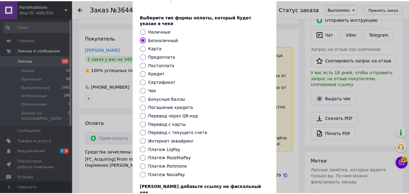
scroll to position [66, 0]
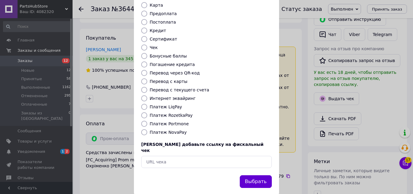
click at [258, 175] on button "Выбрать" at bounding box center [256, 181] width 32 height 13
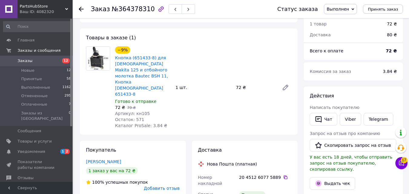
scroll to position [30, 0]
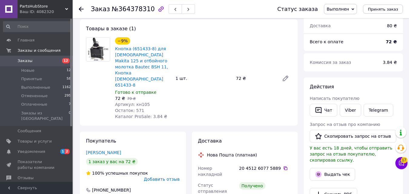
click at [138, 102] on span "Артикул: кн105" at bounding box center [132, 104] width 35 height 5
copy span "кн105"
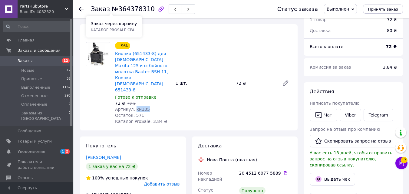
click at [133, 8] on span "№364378310" at bounding box center [133, 8] width 43 height 7
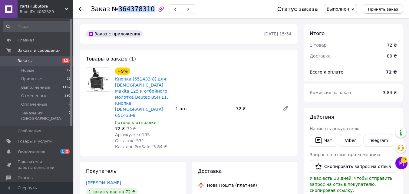
click at [133, 8] on span "№364378310" at bounding box center [133, 8] width 43 height 7
copy span "364378310"
click at [139, 132] on span "Артикул: кн105" at bounding box center [132, 134] width 35 height 5
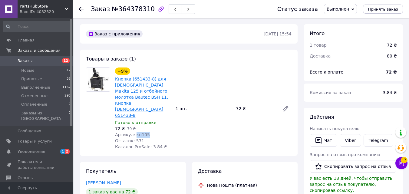
copy span "кн105"
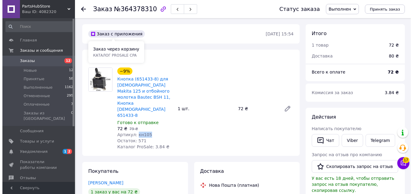
scroll to position [151, 0]
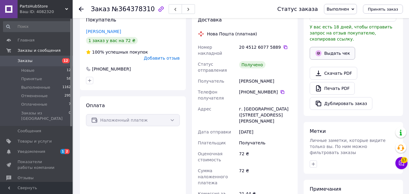
click at [333, 49] on button "Выдать чек" at bounding box center [332, 53] width 45 height 13
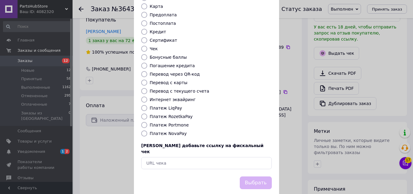
scroll to position [66, 0]
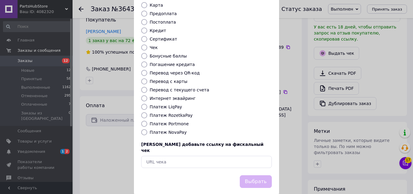
click at [178, 130] on label "Платеж NovaPay" at bounding box center [168, 132] width 37 height 5
click at [147, 129] on input "Платеж NovaPay" at bounding box center [144, 132] width 6 height 6
radio input "true"
click at [266, 175] on button "Выбрать" at bounding box center [256, 181] width 32 height 13
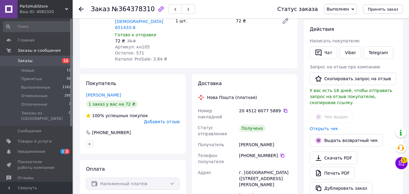
scroll to position [61, 0]
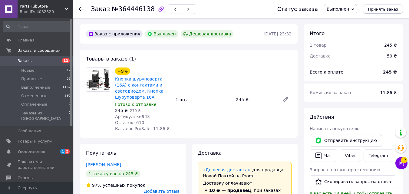
click at [137, 10] on span "№364446138" at bounding box center [133, 8] width 43 height 7
click at [127, 9] on span "№364446138" at bounding box center [133, 8] width 43 height 7
click at [140, 114] on span "Артикул: кн943" at bounding box center [132, 116] width 35 height 5
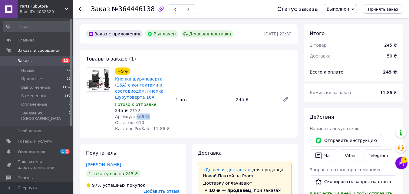
click at [140, 114] on span "Артикул: кн943" at bounding box center [132, 116] width 35 height 5
copy span "кн943"
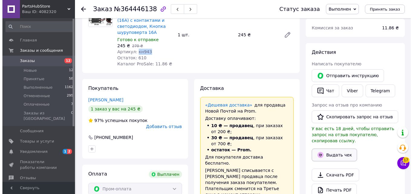
scroll to position [121, 0]
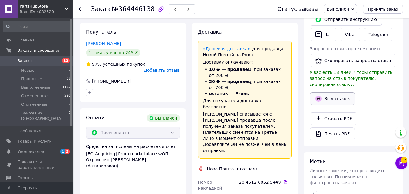
click at [339, 92] on button "Выдать чек" at bounding box center [332, 98] width 45 height 13
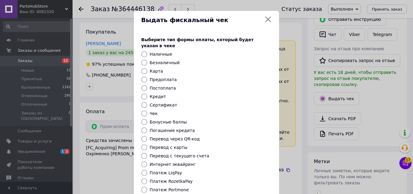
click at [173, 60] on label "Безналичный" at bounding box center [165, 62] width 30 height 5
click at [147, 60] on input "Безналичный" at bounding box center [144, 63] width 6 height 6
radio input "true"
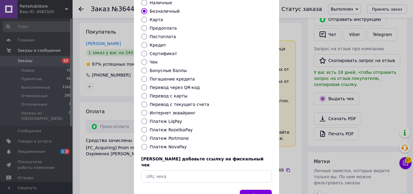
scroll to position [66, 0]
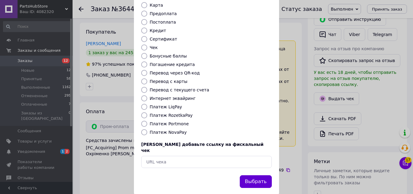
click at [256, 175] on button "Выбрать" at bounding box center [256, 181] width 32 height 13
click at [257, 175] on button "Выбрать" at bounding box center [256, 181] width 32 height 13
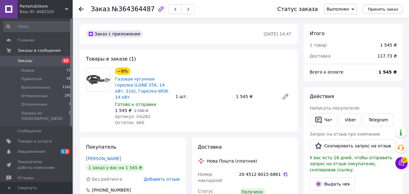
click at [140, 114] on span "Артикул: ins282" at bounding box center [132, 116] width 35 height 5
copy span "ins282"
click at [132, 10] on span "№364364487" at bounding box center [133, 8] width 43 height 7
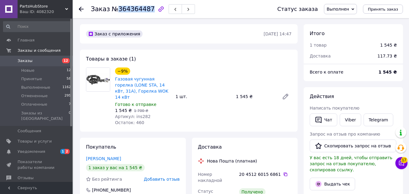
copy span "364364487"
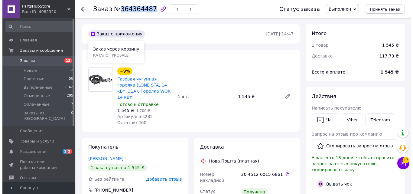
scroll to position [91, 0]
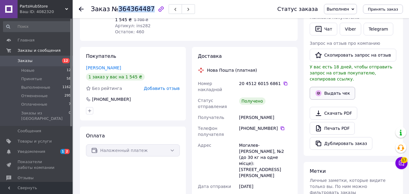
click at [336, 87] on button "Выдать чек" at bounding box center [332, 93] width 45 height 13
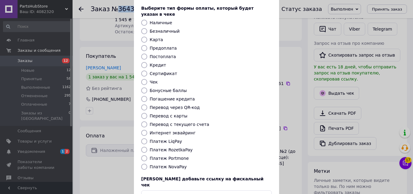
scroll to position [66, 0]
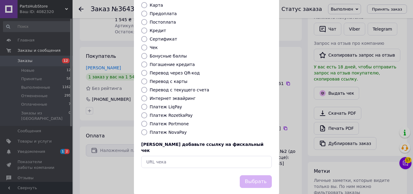
click at [172, 130] on label "Платеж NovaPay" at bounding box center [168, 132] width 37 height 5
click at [147, 129] on input "Платеж NovaPay" at bounding box center [144, 132] width 6 height 6
radio input "true"
click at [265, 175] on button "Выбрать" at bounding box center [256, 181] width 32 height 13
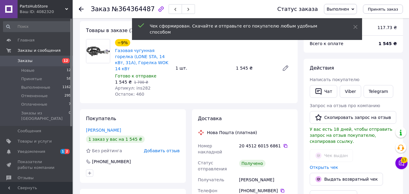
scroll to position [0, 0]
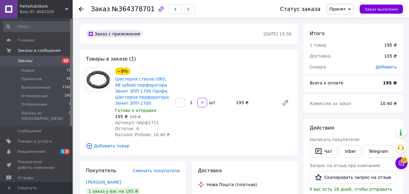
click at [142, 122] on span "Артикул: перф1711" at bounding box center [137, 122] width 44 height 5
copy span "перф1711"
click at [132, 12] on span "№364378701" at bounding box center [133, 8] width 43 height 7
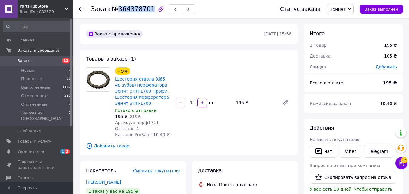
copy span "364378701"
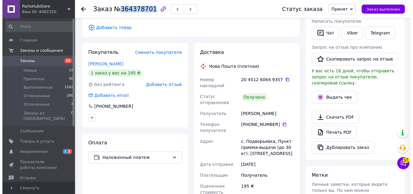
scroll to position [121, 0]
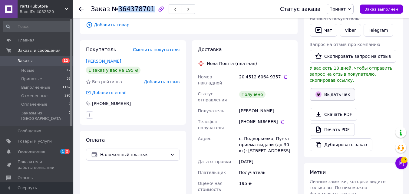
click at [331, 88] on button "Выдать чек" at bounding box center [332, 94] width 45 height 13
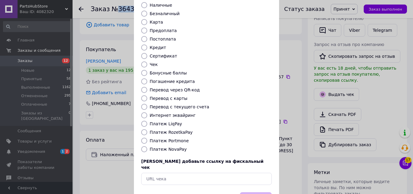
scroll to position [66, 0]
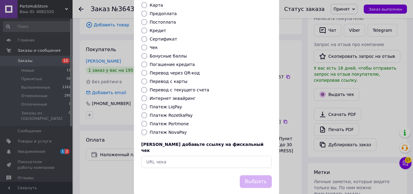
drag, startPoint x: 167, startPoint y: 128, endPoint x: 174, endPoint y: 131, distance: 7.9
click at [166, 130] on label "Платеж NovaPay" at bounding box center [168, 132] width 37 height 5
click at [147, 129] on input "Платеж NovaPay" at bounding box center [144, 132] width 6 height 6
radio input "true"
click at [255, 175] on button "Выбрать" at bounding box center [256, 181] width 32 height 13
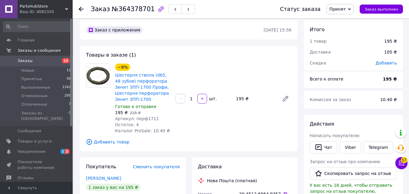
scroll to position [0, 0]
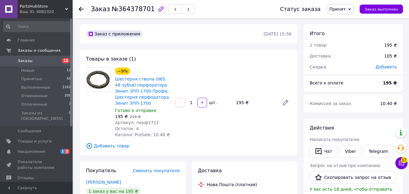
click at [124, 8] on span "№364378701" at bounding box center [133, 8] width 43 height 7
copy span "364378701"
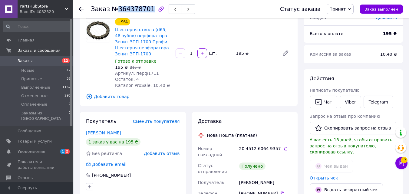
scroll to position [30, 0]
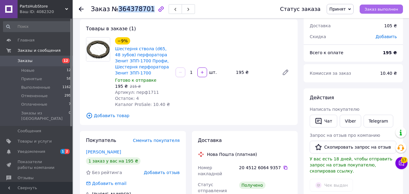
click at [380, 11] on span "Заказ выполнен" at bounding box center [381, 9] width 34 height 5
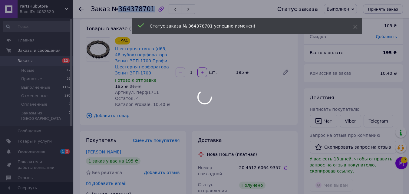
scroll to position [91, 0]
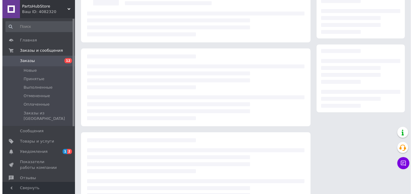
scroll to position [61, 0]
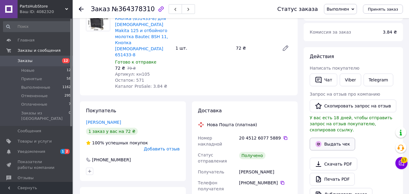
click at [334, 138] on button "Выдать чек" at bounding box center [332, 144] width 45 height 13
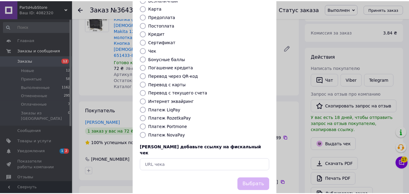
scroll to position [66, 0]
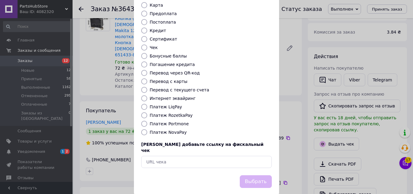
click at [175, 130] on label "Платеж NovaPay" at bounding box center [168, 132] width 37 height 5
click at [147, 129] on input "Платеж NovaPay" at bounding box center [144, 132] width 6 height 6
radio input "true"
click at [243, 175] on button "Выбрать" at bounding box center [256, 181] width 32 height 13
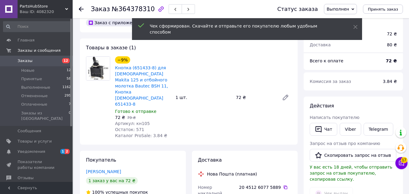
scroll to position [0, 0]
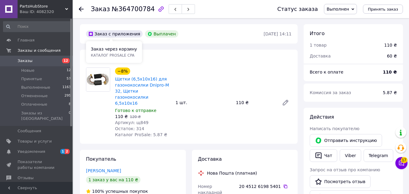
click at [121, 12] on span "№364700784" at bounding box center [133, 8] width 43 height 7
copy span "364700784"
click at [134, 120] on span "Артикул: щ849" at bounding box center [131, 122] width 33 height 5
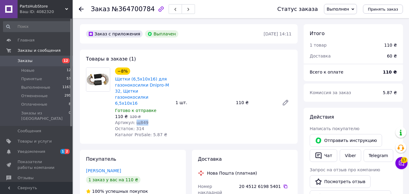
copy span "щ849"
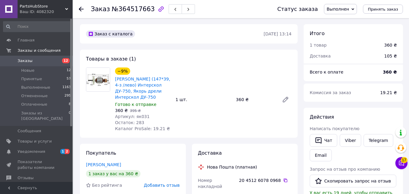
click at [140, 117] on span "Артикул: як031" at bounding box center [132, 116] width 34 height 5
copy span "як031"
click at [124, 10] on span "№364517663" at bounding box center [133, 8] width 43 height 7
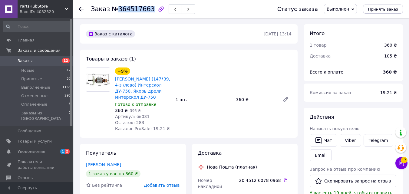
copy span "364517663"
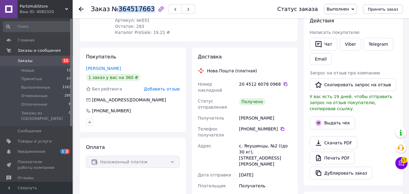
scroll to position [121, 0]
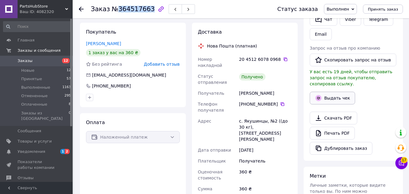
click at [334, 92] on button "Выдать чек" at bounding box center [332, 98] width 45 height 13
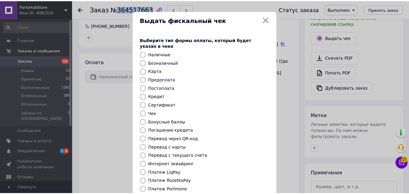
scroll to position [61, 0]
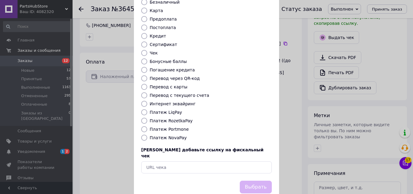
click at [172, 128] on div "Выберите тип формы оплаты, который будет указан в чеке Наличные Безналичный Кар…" at bounding box center [206, 75] width 145 height 212
click at [171, 135] on label "Платеж NovaPay" at bounding box center [168, 137] width 37 height 5
click at [147, 135] on input "Платеж NovaPay" at bounding box center [144, 138] width 6 height 6
radio input "true"
click at [259, 181] on button "Выбрать" at bounding box center [256, 187] width 32 height 13
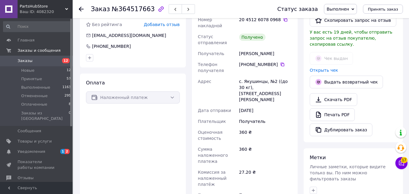
scroll to position [91, 0]
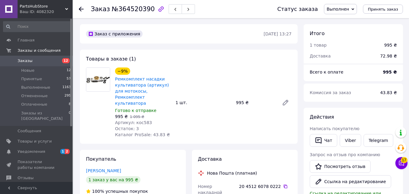
click at [140, 120] on span "Артикул: кос583" at bounding box center [133, 122] width 37 height 5
copy span "кос583"
click at [137, 8] on span "№364520390" at bounding box center [133, 8] width 43 height 7
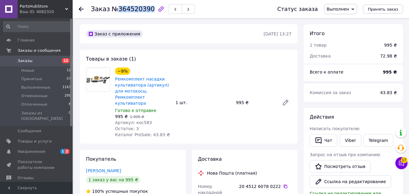
copy span "364520390"
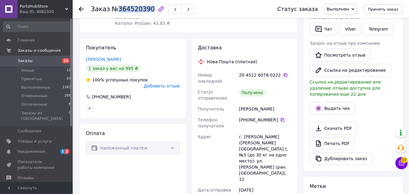
scroll to position [121, 0]
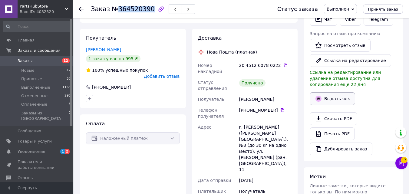
click at [327, 100] on button "Выдать чек" at bounding box center [332, 98] width 45 height 13
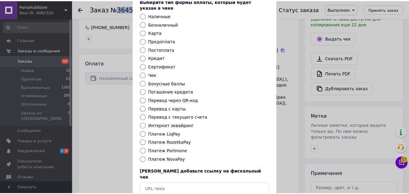
scroll to position [66, 0]
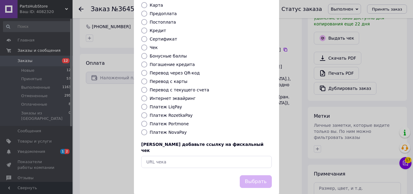
click at [170, 130] on label "Платеж NovaPay" at bounding box center [168, 132] width 37 height 5
click at [147, 129] on input "Платеж NovaPay" at bounding box center [144, 132] width 6 height 6
radio input "true"
click at [257, 175] on button "Выбрать" at bounding box center [256, 181] width 32 height 13
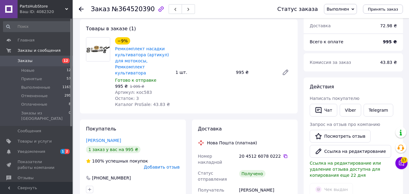
scroll to position [0, 0]
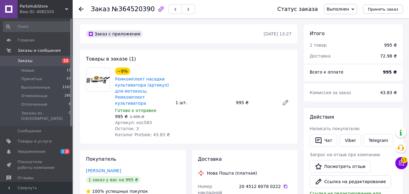
click at [140, 120] on span "Артикул: кос583" at bounding box center [133, 122] width 37 height 5
copy span "кос583"
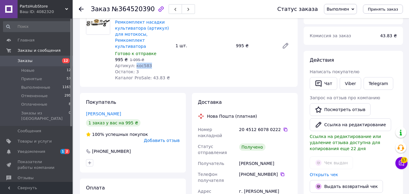
scroll to position [30, 0]
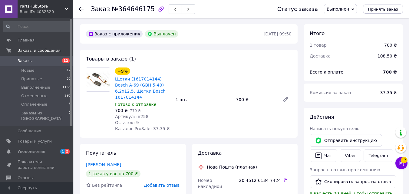
click at [129, 12] on span "№364646175" at bounding box center [133, 8] width 43 height 7
copy span "364646175"
click at [140, 114] on span "Артикул: щ258" at bounding box center [131, 116] width 33 height 5
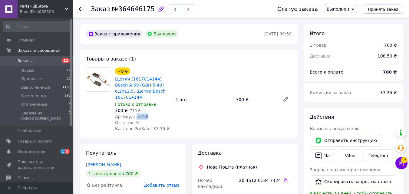
copy span "щ258"
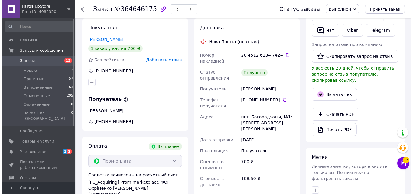
scroll to position [151, 0]
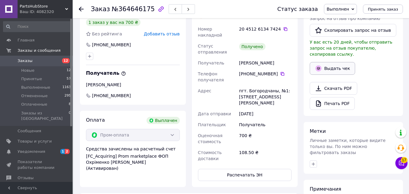
click at [324, 62] on button "Выдать чек" at bounding box center [332, 68] width 45 height 13
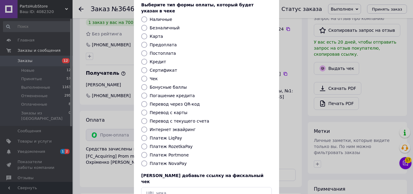
scroll to position [0, 0]
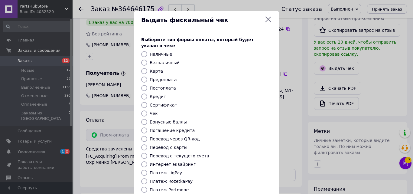
click at [150, 60] on label "Безналичный" at bounding box center [165, 62] width 30 height 5
click at [147, 60] on input "Безналичный" at bounding box center [144, 63] width 6 height 6
radio input "true"
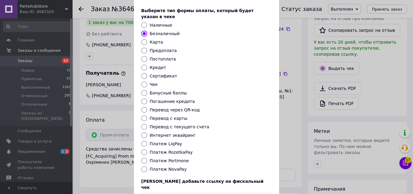
scroll to position [66, 0]
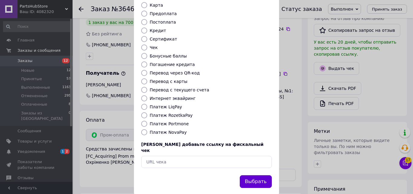
click at [266, 175] on button "Выбрать" at bounding box center [256, 181] width 32 height 13
click at [262, 175] on button "Выбрать" at bounding box center [256, 181] width 32 height 13
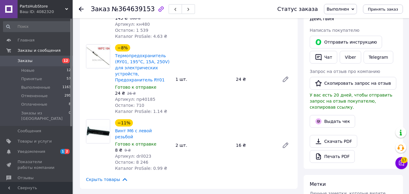
scroll to position [61, 0]
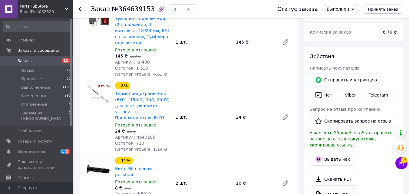
click at [143, 60] on span "Артикул: кн480" at bounding box center [132, 62] width 35 height 5
copy span "кн480"
click at [139, 135] on span "Артикул: пр40185" at bounding box center [135, 137] width 40 height 5
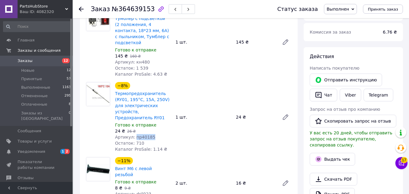
copy span "пр40185"
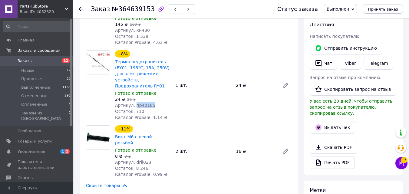
scroll to position [121, 0]
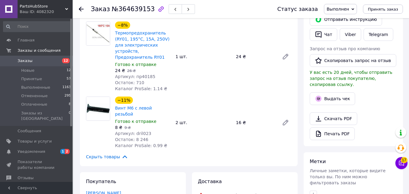
click at [140, 131] on span "Артикул: dril023" at bounding box center [133, 133] width 36 height 5
click at [139, 131] on span "Артикул: dril023" at bounding box center [133, 133] width 36 height 5
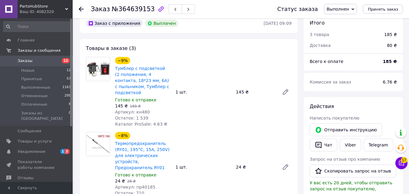
scroll to position [0, 0]
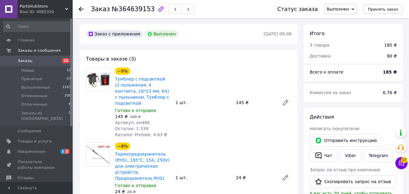
click at [130, 5] on span "№364639153" at bounding box center [133, 8] width 43 height 7
copy span "364639153"
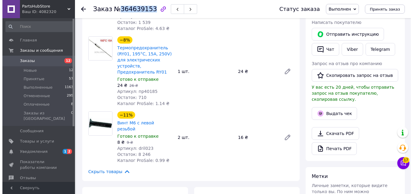
scroll to position [61, 0]
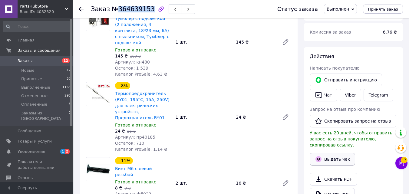
click at [335, 153] on button "Выдать чек" at bounding box center [332, 159] width 45 height 13
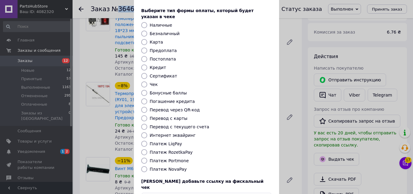
scroll to position [0, 0]
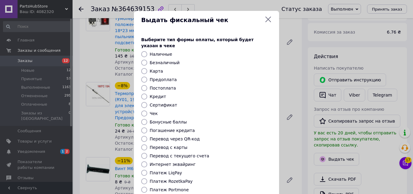
click at [154, 60] on label "Безналичный" at bounding box center [165, 62] width 30 height 5
click at [147, 60] on input "Безналичный" at bounding box center [144, 63] width 6 height 6
radio input "true"
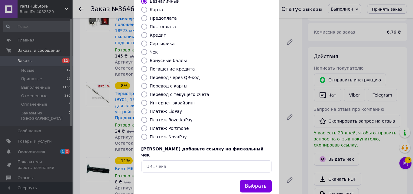
scroll to position [66, 0]
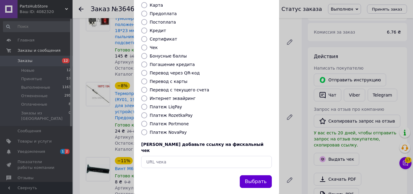
click at [262, 175] on button "Выбрать" at bounding box center [256, 181] width 32 height 13
click at [259, 175] on button "Выбрать" at bounding box center [256, 181] width 32 height 13
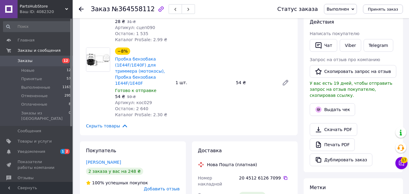
scroll to position [61, 0]
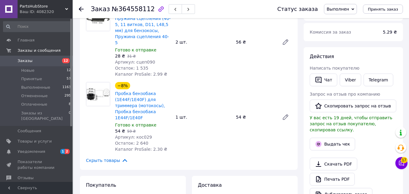
click at [140, 60] on span "Артикул: сцеп090" at bounding box center [135, 62] width 40 height 5
copy span "сцеп090"
click at [139, 135] on span "Артикул: кос029" at bounding box center [133, 137] width 37 height 5
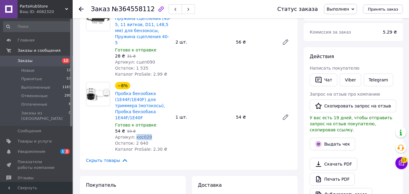
copy span "кос029"
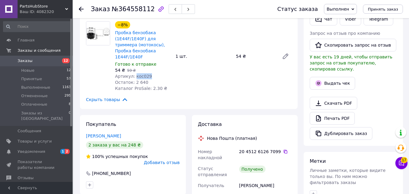
scroll to position [121, 0]
click at [331, 78] on button "Выдать чек" at bounding box center [332, 83] width 45 height 13
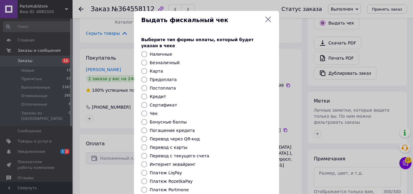
scroll to position [66, 0]
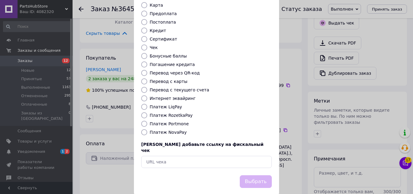
click at [171, 130] on label "Платеж NovaPay" at bounding box center [168, 132] width 37 height 5
click at [147, 129] on input "Платеж NovaPay" at bounding box center [144, 132] width 6 height 6
radio input "true"
click at [259, 175] on button "Выбрать" at bounding box center [256, 181] width 32 height 13
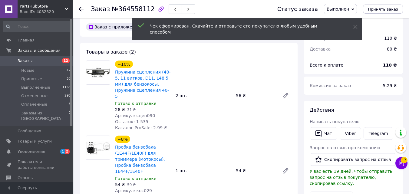
scroll to position [0, 0]
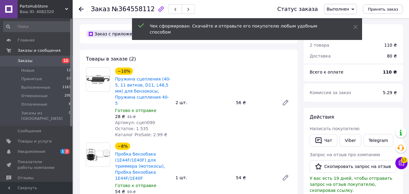
click at [131, 12] on span "№364558112" at bounding box center [133, 8] width 43 height 7
copy span "364558112"
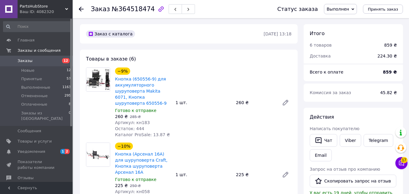
click at [137, 121] on span "Артикул: кн183" at bounding box center [132, 122] width 35 height 5
copy span "кн183"
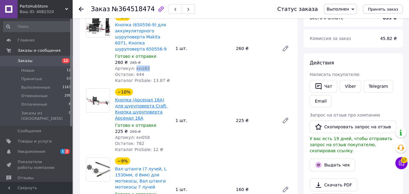
scroll to position [61, 0]
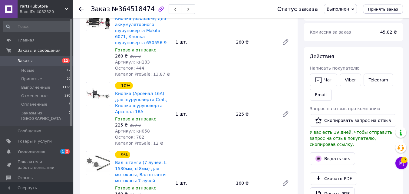
click at [139, 129] on span "Артикул: кн058" at bounding box center [132, 131] width 35 height 5
copy span "кн058"
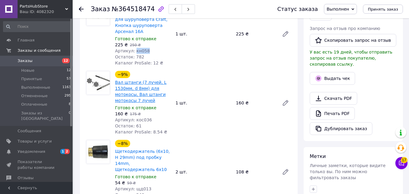
scroll to position [182, 0]
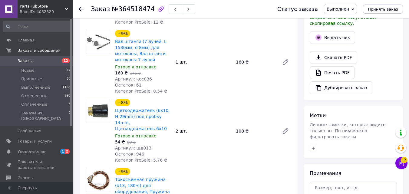
click at [137, 77] on span "Артикул: кос036" at bounding box center [133, 79] width 37 height 5
copy span "кос036"
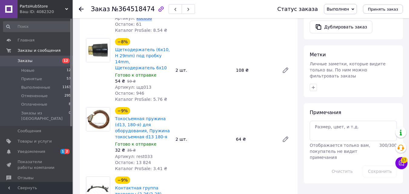
scroll to position [242, 0]
click at [141, 85] on span "Артикул: щд013" at bounding box center [133, 87] width 36 height 5
copy span "щд013"
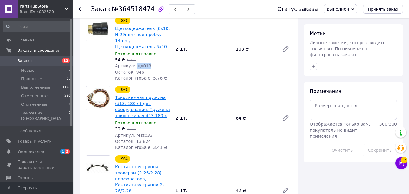
scroll to position [272, 0]
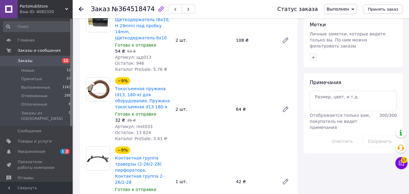
click at [140, 124] on span "Артикул: rest033" at bounding box center [134, 126] width 38 height 5
copy span "rest033"
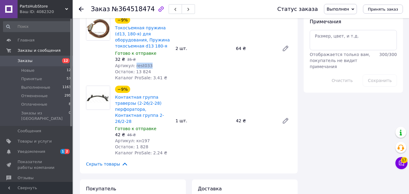
scroll to position [363, 0]
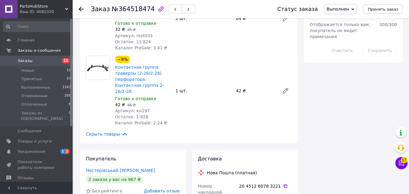
click at [139, 108] on span "Артикул: кн197" at bounding box center [132, 110] width 35 height 5
copy span "кн197"
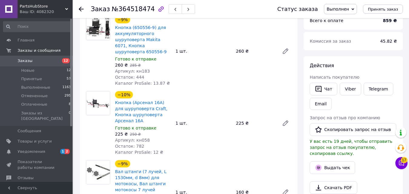
scroll to position [0, 0]
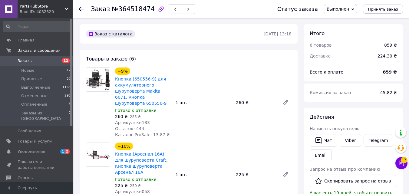
click at [136, 10] on span "№364518474" at bounding box center [133, 8] width 43 height 7
copy span "364518474"
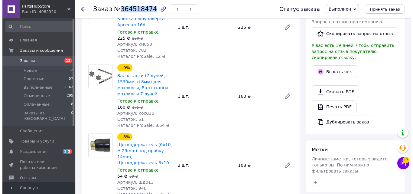
scroll to position [121, 0]
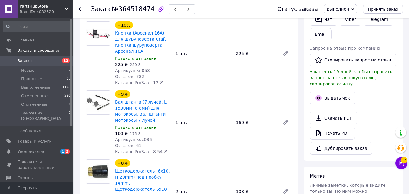
click at [338, 84] on div "Действия Написать покупателю   Чат Viber Telegram Email Запрос на отзыв про ком…" at bounding box center [353, 74] width 87 height 162
click at [338, 92] on button "Выдать чек" at bounding box center [332, 98] width 45 height 13
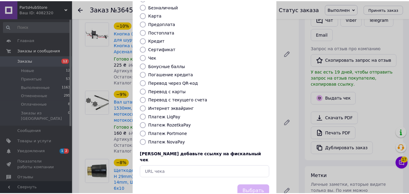
scroll to position [66, 0]
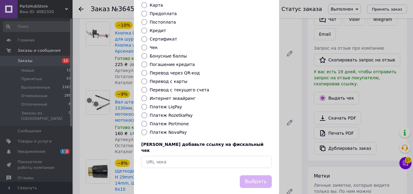
click at [165, 130] on label "Платеж NovaPay" at bounding box center [168, 132] width 37 height 5
click at [147, 129] on input "Платеж NovaPay" at bounding box center [144, 132] width 6 height 6
radio input "true"
click at [248, 175] on button "Выбрать" at bounding box center [256, 181] width 32 height 13
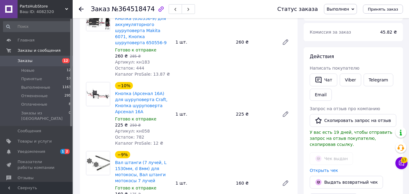
scroll to position [0, 0]
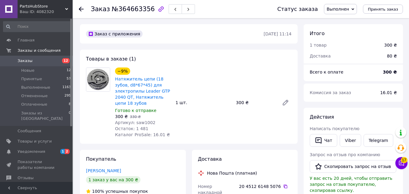
click at [139, 120] on span "Артикул: saw1002" at bounding box center [135, 122] width 41 height 5
copy span "saw1002"
click at [129, 11] on span "№364663356" at bounding box center [133, 8] width 43 height 7
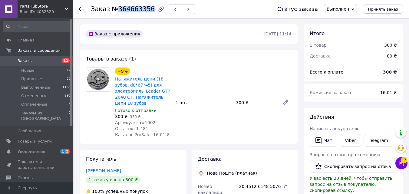
copy span "364663356"
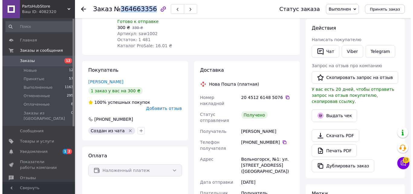
scroll to position [91, 0]
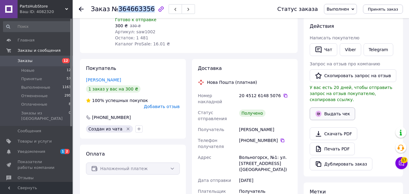
click at [327, 109] on button "Выдать чек" at bounding box center [332, 113] width 45 height 13
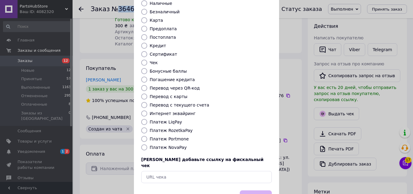
scroll to position [66, 0]
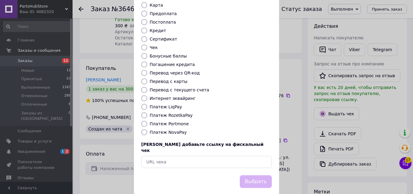
click at [160, 130] on label "Платеж NovaPay" at bounding box center [168, 132] width 37 height 5
click at [147, 129] on input "Платеж NovaPay" at bounding box center [144, 132] width 6 height 6
radio input "true"
click at [249, 175] on button "Выбрать" at bounding box center [256, 181] width 32 height 13
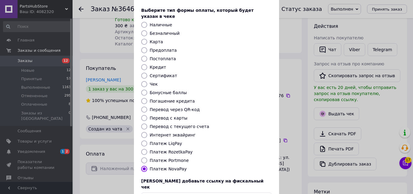
scroll to position [0, 0]
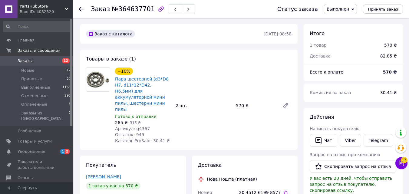
click at [125, 12] on span "№364637701" at bounding box center [133, 8] width 43 height 7
click at [140, 126] on span "Артикул: g4367" at bounding box center [132, 128] width 35 height 5
copy span "g4367"
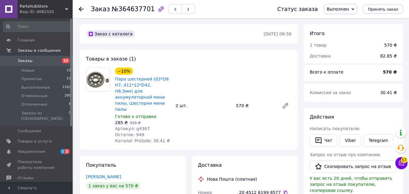
click at [130, 13] on div "Заказ №364637701" at bounding box center [143, 9] width 104 height 10
copy span "364637701"
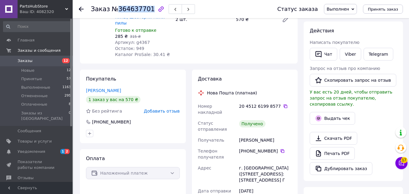
scroll to position [91, 0]
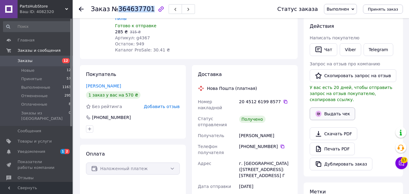
click at [333, 109] on button "Выдать чек" at bounding box center [332, 113] width 45 height 13
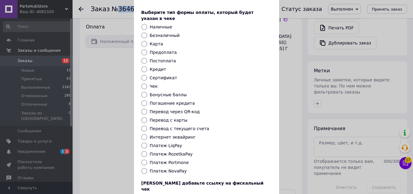
scroll to position [61, 0]
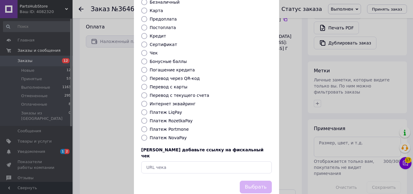
click at [169, 135] on label "Платеж NovaPay" at bounding box center [168, 137] width 37 height 5
click at [147, 135] on input "Платеж NovaPay" at bounding box center [144, 138] width 6 height 6
radio input "true"
click at [256, 164] on div "Выберите тип формы оплаты, который будет указан в чеке Наличные Безналичный Кар…" at bounding box center [206, 75] width 145 height 212
click at [253, 181] on button "Выбрать" at bounding box center [256, 187] width 32 height 13
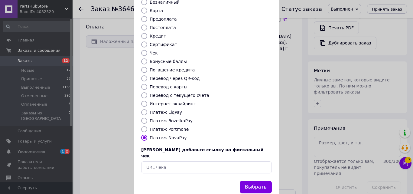
click at [258, 181] on button "Выбрать" at bounding box center [256, 187] width 32 height 13
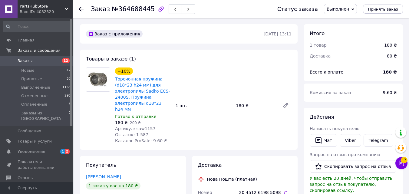
click at [140, 126] on span "Артикул: saw1157" at bounding box center [135, 128] width 41 height 5
click at [125, 9] on span "№364688445" at bounding box center [133, 8] width 43 height 7
click at [133, 10] on span "№364688445" at bounding box center [133, 8] width 43 height 7
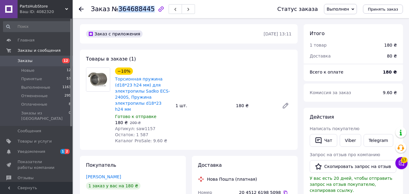
click at [133, 10] on span "№364688445" at bounding box center [133, 8] width 43 height 7
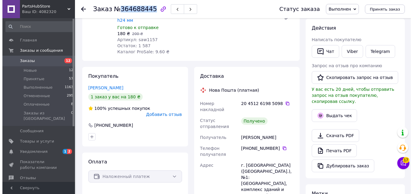
scroll to position [121, 0]
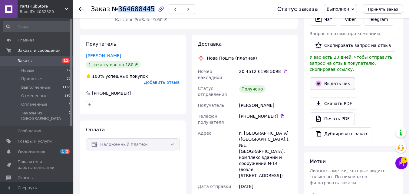
click at [320, 80] on icon "button" at bounding box center [318, 83] width 7 height 7
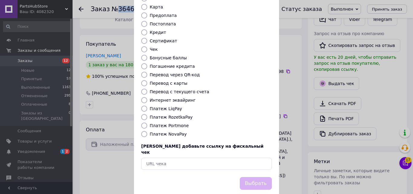
scroll to position [66, 0]
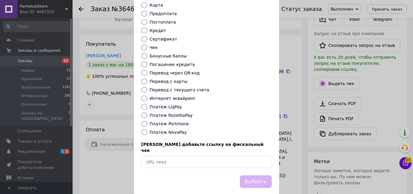
click at [152, 130] on label "Платеж NovaPay" at bounding box center [168, 132] width 37 height 5
click at [147, 129] on input "Платеж NovaPay" at bounding box center [144, 132] width 6 height 6
radio input "true"
click at [259, 175] on button "Выбрать" at bounding box center [256, 181] width 32 height 13
click at [254, 175] on button "Выбрать" at bounding box center [256, 181] width 32 height 13
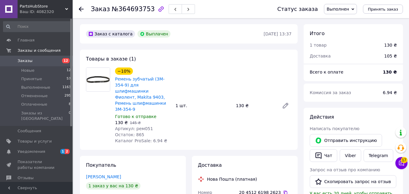
click at [141, 126] on span "Артикул: рем051" at bounding box center [134, 128] width 38 height 5
click at [125, 5] on div "Заказ №364693753" at bounding box center [143, 9] width 104 height 10
click at [125, 5] on span "№364693753" at bounding box center [133, 8] width 43 height 7
copy span "364693753"
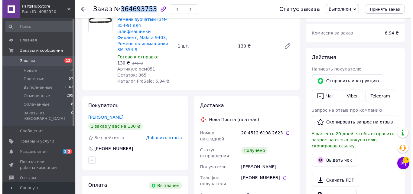
scroll to position [121, 0]
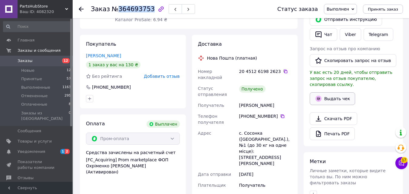
click at [344, 92] on button "Выдать чек" at bounding box center [332, 98] width 45 height 13
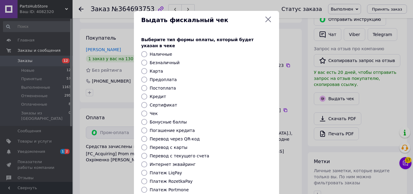
click at [170, 60] on label "Безналичный" at bounding box center [165, 62] width 30 height 5
click at [147, 60] on input "Безналичный" at bounding box center [144, 63] width 6 height 6
radio input "true"
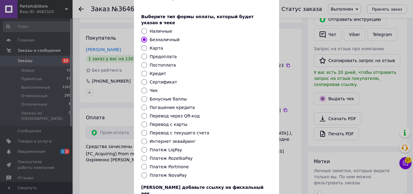
scroll to position [66, 0]
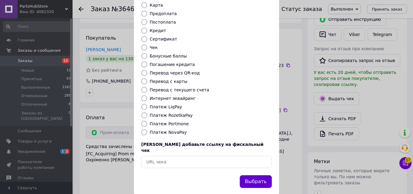
click at [262, 175] on button "Выбрать" at bounding box center [256, 181] width 32 height 13
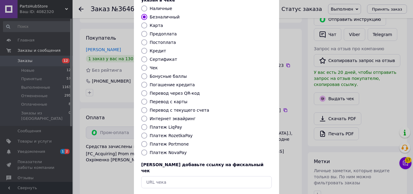
scroll to position [36, 0]
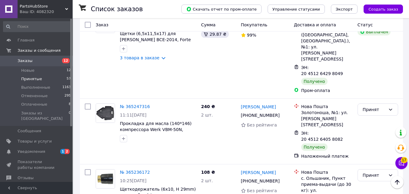
scroll to position [4142, 0]
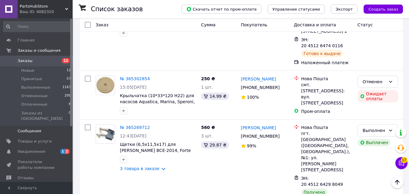
click at [32, 130] on link "Сообщения 0" at bounding box center [37, 131] width 74 height 10
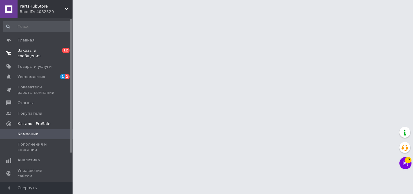
click at [48, 53] on span "Заказы и сообщения" at bounding box center [37, 53] width 38 height 11
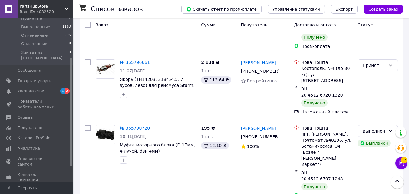
scroll to position [2391, 0]
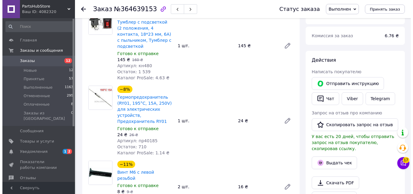
scroll to position [91, 0]
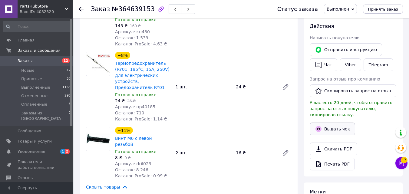
click at [320, 126] on icon "button" at bounding box center [318, 129] width 6 height 6
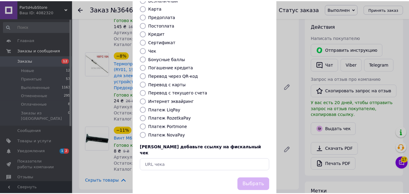
scroll to position [66, 0]
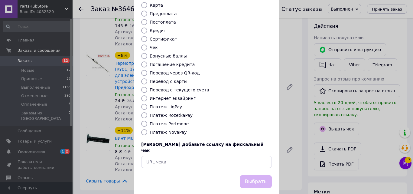
click at [84, 143] on div "Выдать фискальный чек Выберите тип формы оплаты, который будет указан в чеке На…" at bounding box center [206, 70] width 413 height 272
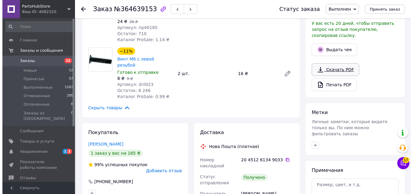
scroll to position [151, 0]
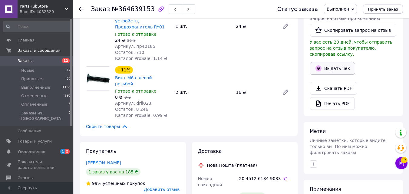
click at [333, 64] on button "Выдать чек" at bounding box center [332, 68] width 45 height 13
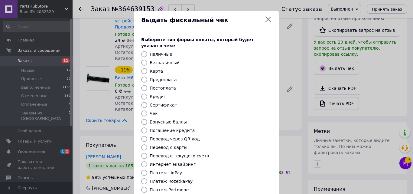
click at [166, 60] on label "Безналичный" at bounding box center [165, 62] width 30 height 5
click at [147, 60] on input "Безналичный" at bounding box center [144, 63] width 6 height 6
radio input "true"
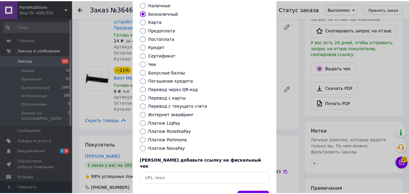
scroll to position [66, 0]
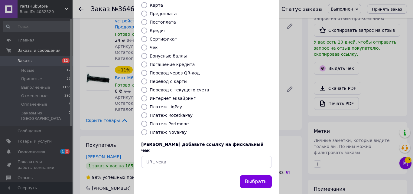
click at [257, 161] on div "Выберите тип формы оплаты, который будет указан в чеке Наличные Безналичный Кар…" at bounding box center [206, 69] width 145 height 212
click at [257, 175] on button "Выбрать" at bounding box center [256, 181] width 32 height 13
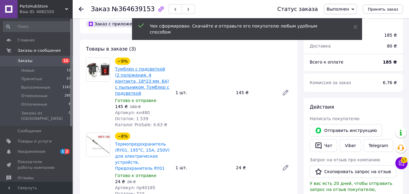
scroll to position [0, 0]
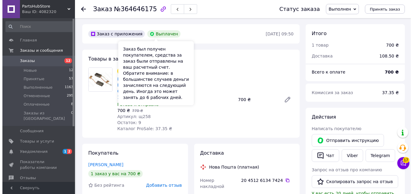
scroll to position [91, 0]
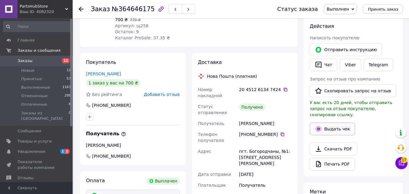
click at [334, 123] on button "Выдать чек" at bounding box center [332, 129] width 45 height 13
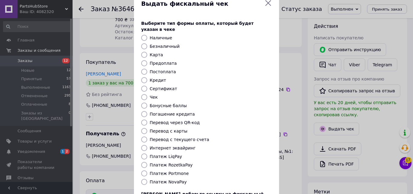
scroll to position [30, 0]
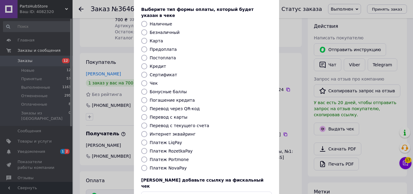
click at [159, 30] on label "Безналичный" at bounding box center [165, 32] width 30 height 5
click at [147, 29] on input "Безналичный" at bounding box center [144, 32] width 6 height 6
radio input "true"
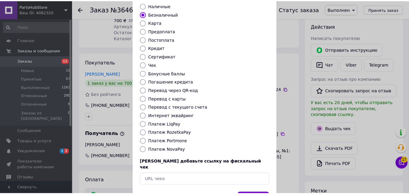
scroll to position [66, 0]
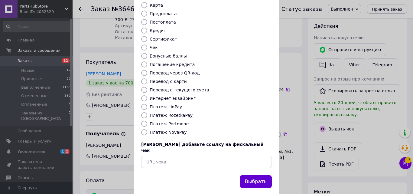
click at [252, 175] on button "Выбрать" at bounding box center [256, 181] width 32 height 13
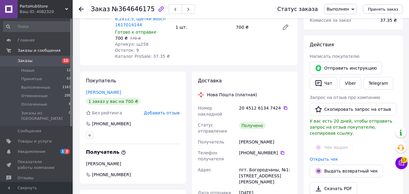
scroll to position [0, 0]
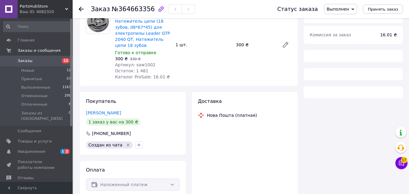
scroll to position [18, 0]
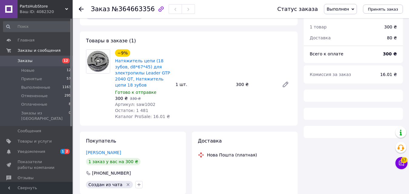
click at [135, 102] on span "Артикул: saw1002" at bounding box center [135, 104] width 41 height 5
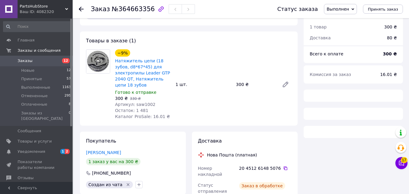
click at [135, 102] on span "Артикул: saw1002" at bounding box center [135, 104] width 41 height 5
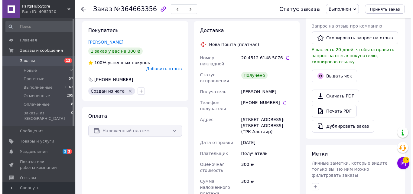
scroll to position [139, 0]
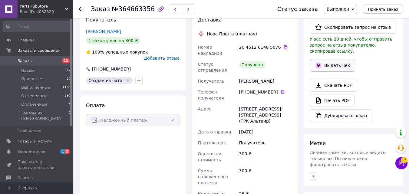
click at [326, 61] on button "Выдать чек" at bounding box center [332, 65] width 45 height 13
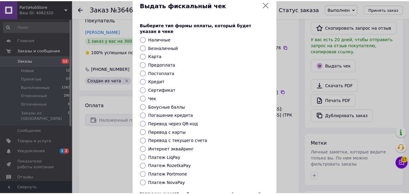
scroll to position [66, 0]
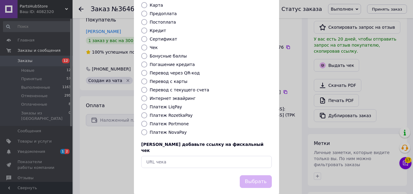
click at [179, 130] on label "Платеж NovaPay" at bounding box center [168, 132] width 37 height 5
click at [147, 129] on input "Платеж NovaPay" at bounding box center [144, 132] width 6 height 6
radio input "true"
click at [258, 175] on button "Выбрать" at bounding box center [256, 181] width 32 height 13
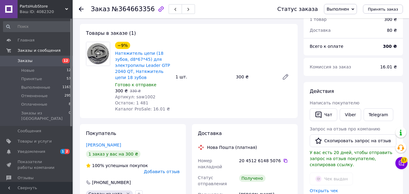
scroll to position [0, 0]
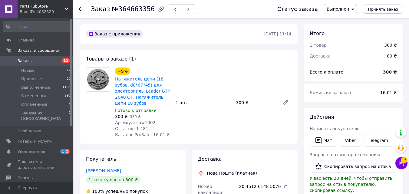
click at [142, 120] on span "Артикул: saw1002" at bounding box center [135, 122] width 41 height 5
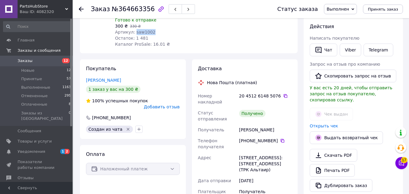
scroll to position [91, 0]
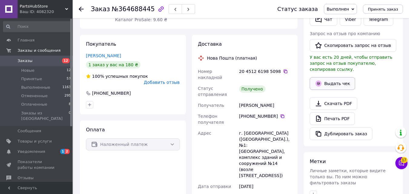
click at [324, 80] on button "Выдать чек" at bounding box center [332, 83] width 45 height 13
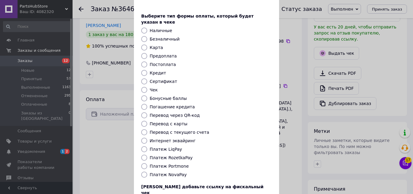
scroll to position [30, 0]
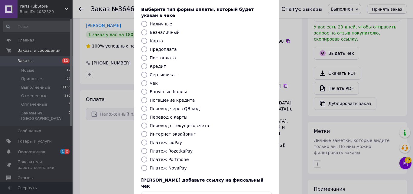
click at [159, 166] on label "Платеж NovaPay" at bounding box center [168, 168] width 37 height 5
click at [147, 165] on input "Платеж NovaPay" at bounding box center [144, 168] width 6 height 6
radio input "true"
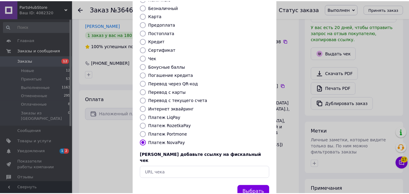
scroll to position [66, 0]
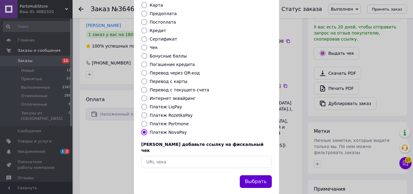
drag, startPoint x: 260, startPoint y: 160, endPoint x: 261, endPoint y: 168, distance: 7.9
click at [261, 163] on div "Выдать фискальный чек Выберите тип формы оплаты, который будет указан в чеке На…" at bounding box center [206, 70] width 145 height 250
click at [261, 175] on button "Выбрать" at bounding box center [256, 181] width 32 height 13
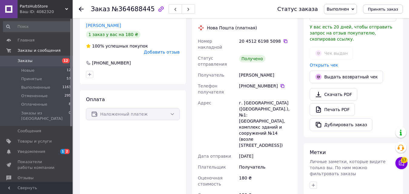
scroll to position [0, 0]
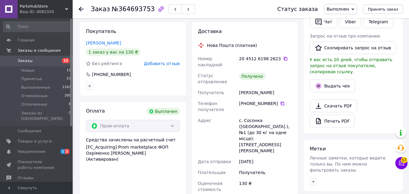
scroll to position [151, 0]
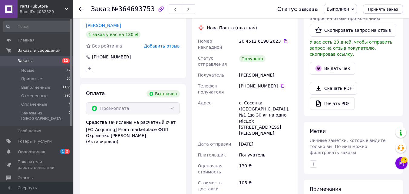
click at [352, 61] on div "Выдать чек" at bounding box center [353, 68] width 90 height 15
click at [334, 62] on button "Выдать чек" at bounding box center [332, 68] width 45 height 13
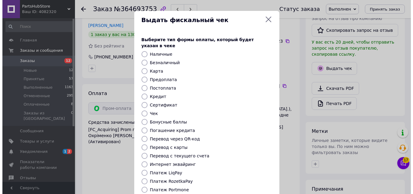
scroll to position [145, 0]
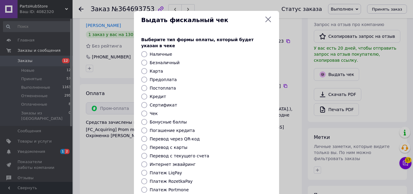
click at [160, 60] on label "Безналичный" at bounding box center [165, 62] width 30 height 5
click at [147, 60] on input "Безналичный" at bounding box center [144, 63] width 6 height 6
radio input "true"
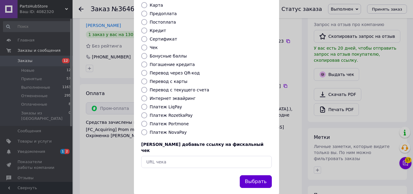
click at [251, 175] on button "Выбрать" at bounding box center [256, 181] width 32 height 13
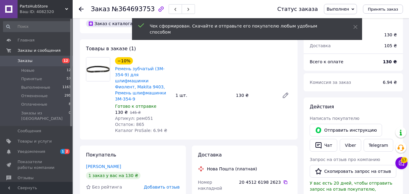
scroll to position [0, 0]
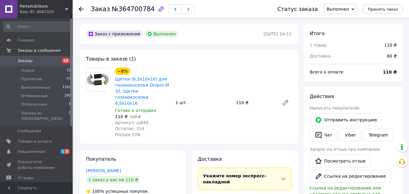
click at [340, 186] on span "Ссылка на редактирование или удаление отзыва доступна для копирования еще 24 дня" at bounding box center [345, 194] width 71 height 17
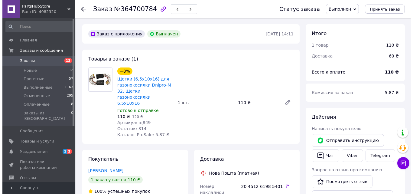
scroll to position [109, 0]
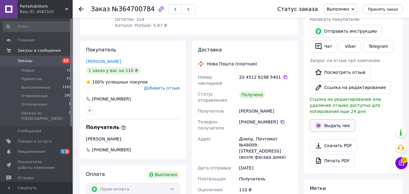
click at [337, 126] on button "Выдать чек" at bounding box center [332, 125] width 45 height 13
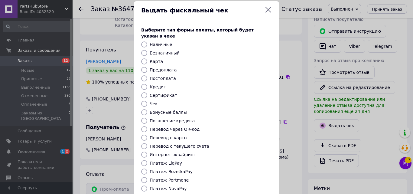
scroll to position [0, 0]
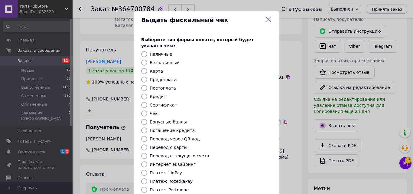
click at [160, 60] on label "Безналичный" at bounding box center [165, 62] width 30 height 5
click at [147, 60] on input "Безналичный" at bounding box center [144, 63] width 6 height 6
radio input "true"
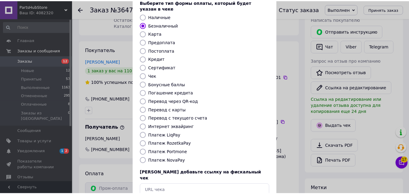
scroll to position [66, 0]
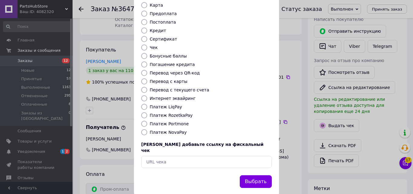
drag, startPoint x: 254, startPoint y: 167, endPoint x: 148, endPoint y: 189, distance: 107.6
click at [254, 175] on button "Выбрать" at bounding box center [256, 181] width 32 height 13
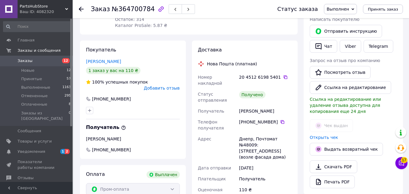
scroll to position [49, 0]
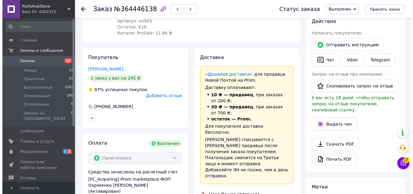
scroll to position [182, 0]
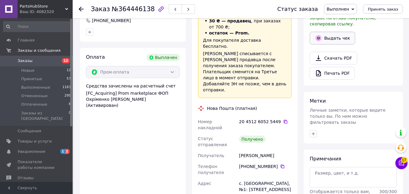
click at [333, 32] on button "Выдать чек" at bounding box center [332, 38] width 45 height 13
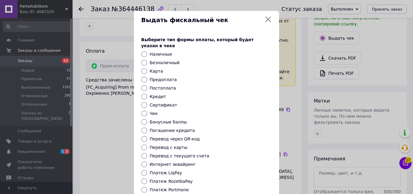
click at [157, 60] on label "Безналичный" at bounding box center [165, 62] width 30 height 5
click at [147, 60] on input "Безналичный" at bounding box center [144, 63] width 6 height 6
radio input "true"
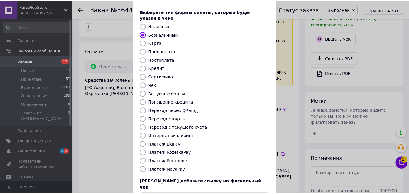
scroll to position [66, 0]
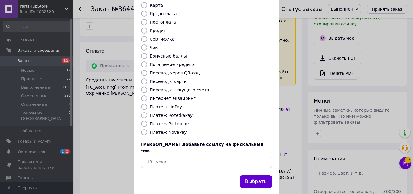
click at [263, 175] on button "Выбрать" at bounding box center [256, 181] width 32 height 13
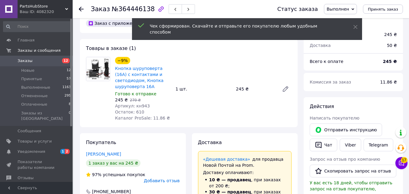
scroll to position [0, 0]
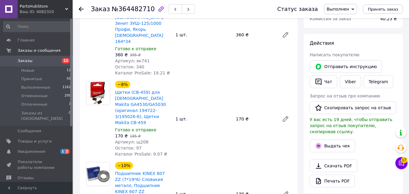
scroll to position [30, 0]
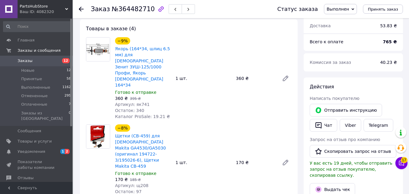
click at [134, 102] on span "Артикул: як741" at bounding box center [132, 104] width 34 height 5
copy span "як741"
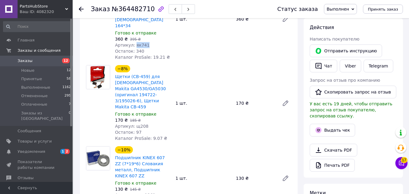
scroll to position [91, 0]
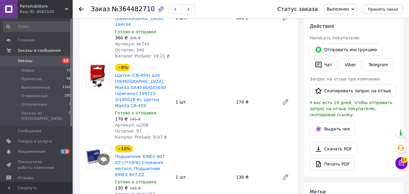
click at [141, 123] on span "Артикул: щ208" at bounding box center [131, 125] width 33 height 5
copy span "щ208"
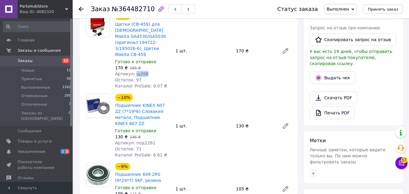
scroll to position [151, 0]
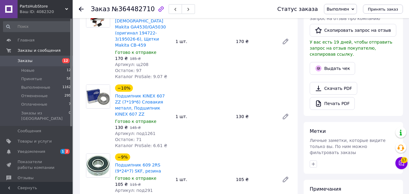
click at [141, 131] on span "Артикул: под1261" at bounding box center [135, 133] width 41 height 5
copy span "под1261"
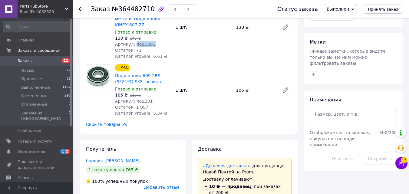
scroll to position [242, 0]
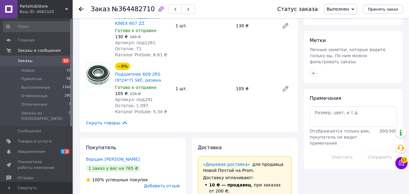
click at [143, 97] on span "Артикул: под291" at bounding box center [134, 99] width 38 height 5
copy span "под291"
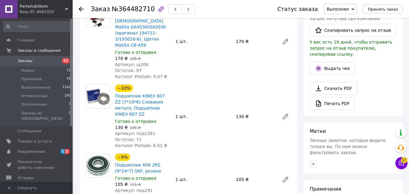
click at [132, 11] on span "№364482710" at bounding box center [133, 8] width 43 height 7
copy span "364482710"
click at [328, 62] on button "Выдать чек" at bounding box center [332, 68] width 45 height 13
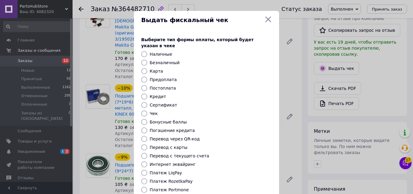
click at [168, 60] on label "Безналичный" at bounding box center [165, 62] width 30 height 5
click at [147, 60] on input "Безналичный" at bounding box center [144, 63] width 6 height 6
radio input "true"
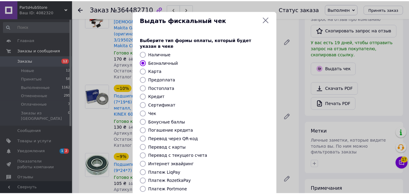
scroll to position [66, 0]
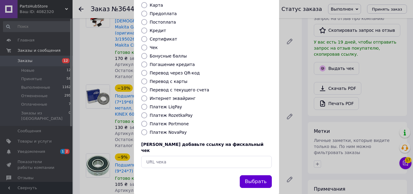
click at [255, 175] on button "Выбрать" at bounding box center [256, 181] width 32 height 13
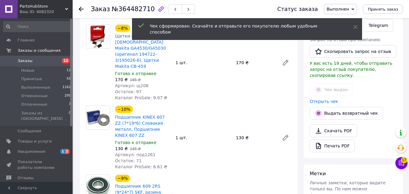
scroll to position [91, 0]
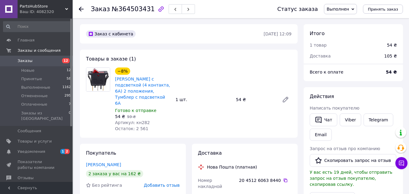
click at [127, 10] on span "№364503431" at bounding box center [133, 8] width 43 height 7
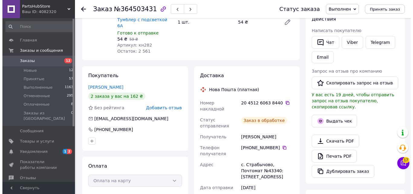
scroll to position [80, 0]
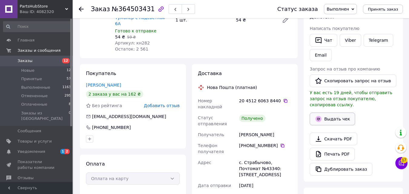
click at [330, 114] on button "Выдать чек" at bounding box center [332, 119] width 45 height 13
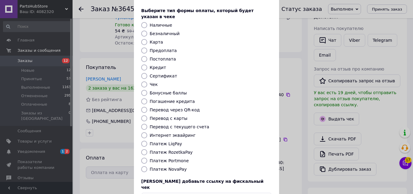
scroll to position [0, 0]
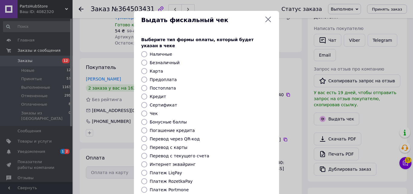
click at [156, 60] on div "Безналичный" at bounding box center [211, 63] width 125 height 6
click at [155, 60] on label "Безналичный" at bounding box center [165, 62] width 30 height 5
click at [147, 60] on input "Безналичный" at bounding box center [144, 63] width 6 height 6
radio input "true"
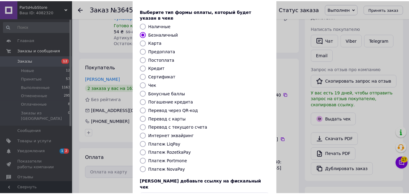
scroll to position [66, 0]
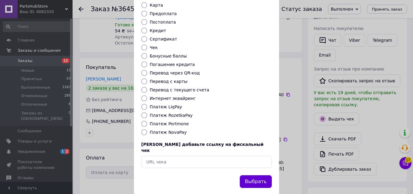
click at [262, 175] on button "Выбрать" at bounding box center [256, 181] width 32 height 13
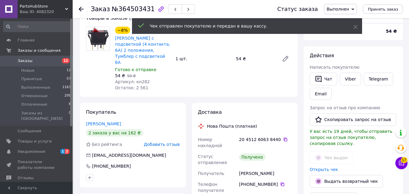
scroll to position [0, 0]
